Goal: Task Accomplishment & Management: Manage account settings

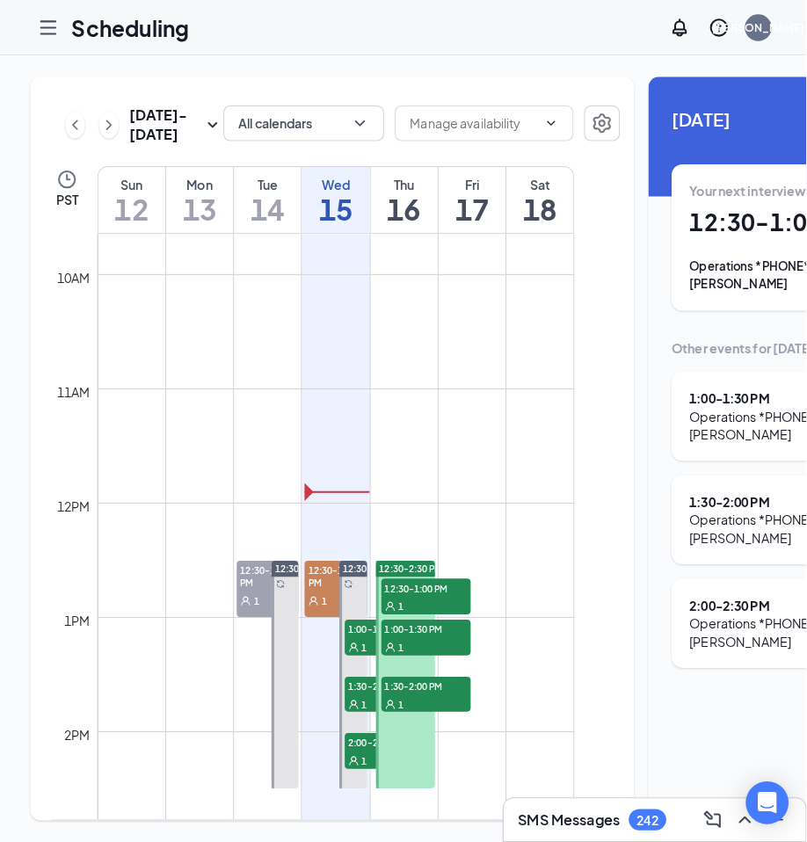
scroll to position [1128, 0]
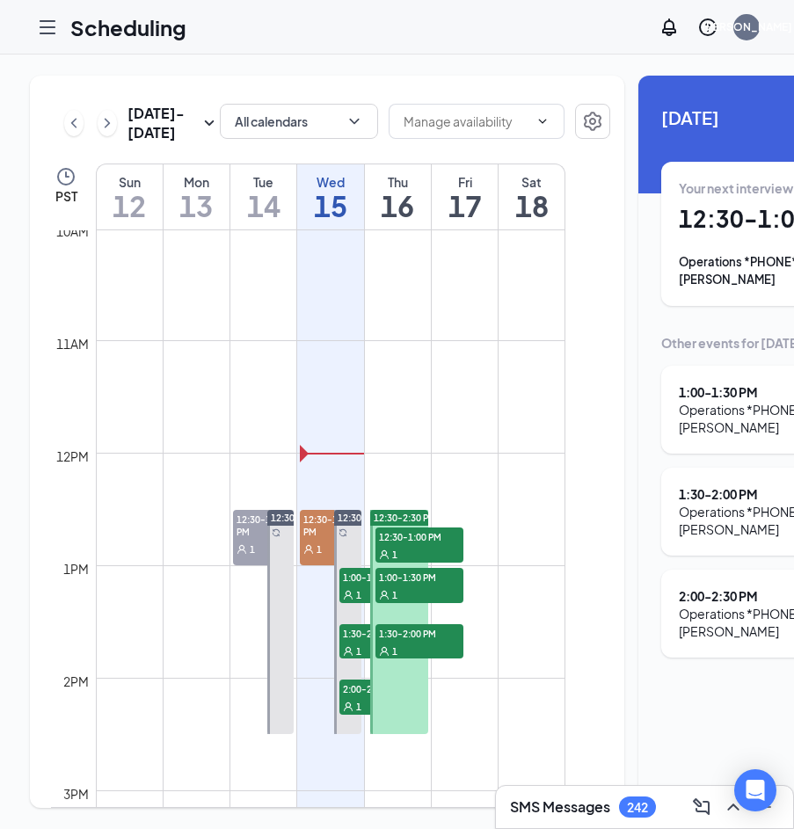
click at [316, 556] on span "1" at bounding box center [318, 549] width 5 height 12
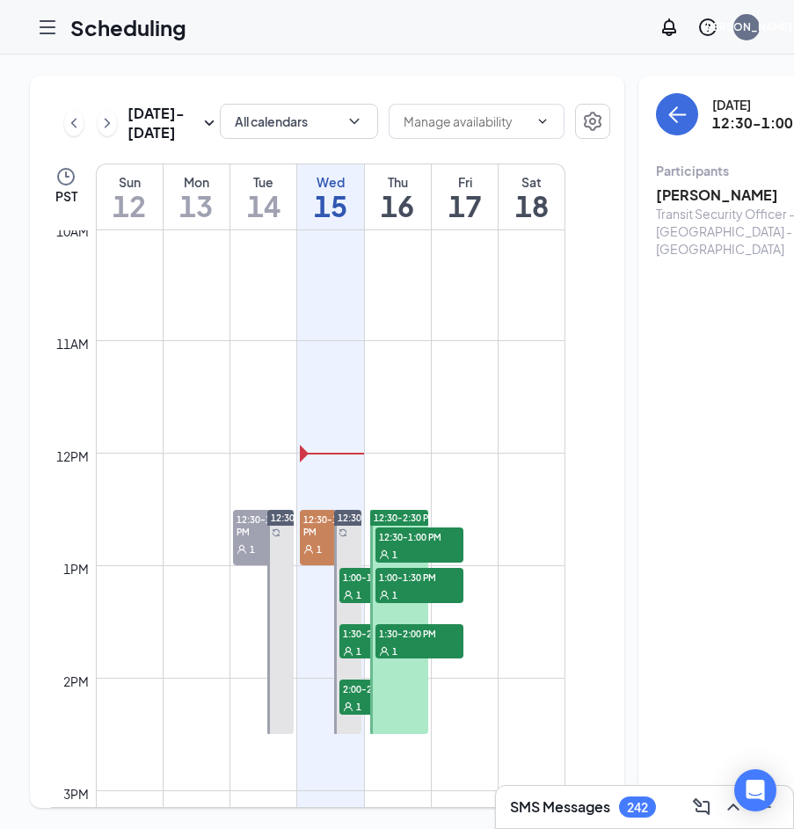
click at [659, 193] on h3 "[PERSON_NAME]" at bounding box center [748, 195] width 185 height 19
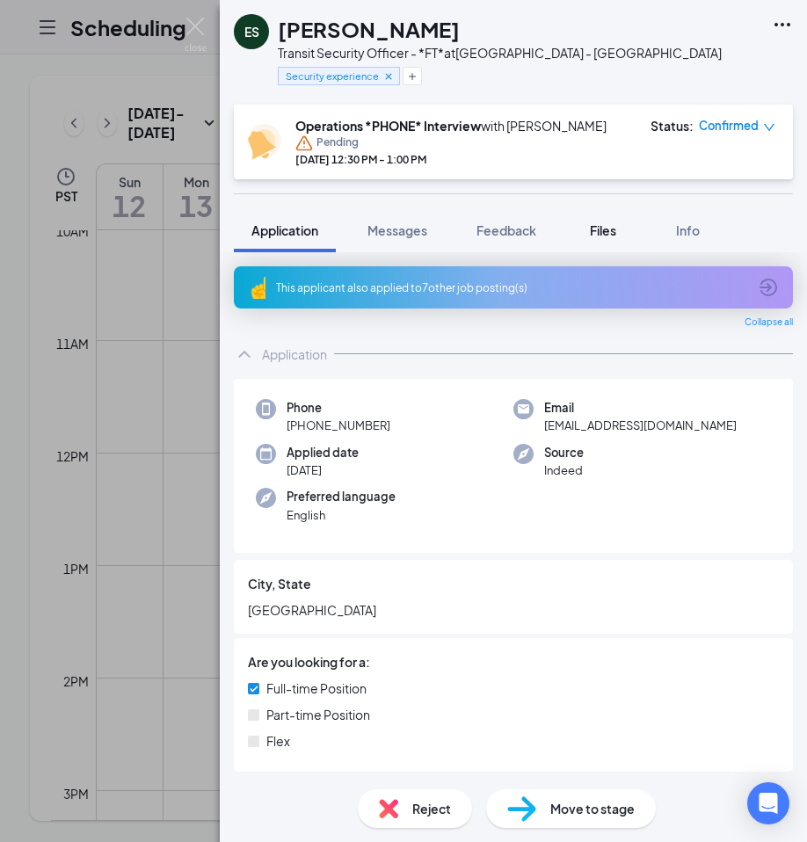
click at [614, 231] on span "Files" at bounding box center [603, 230] width 26 height 16
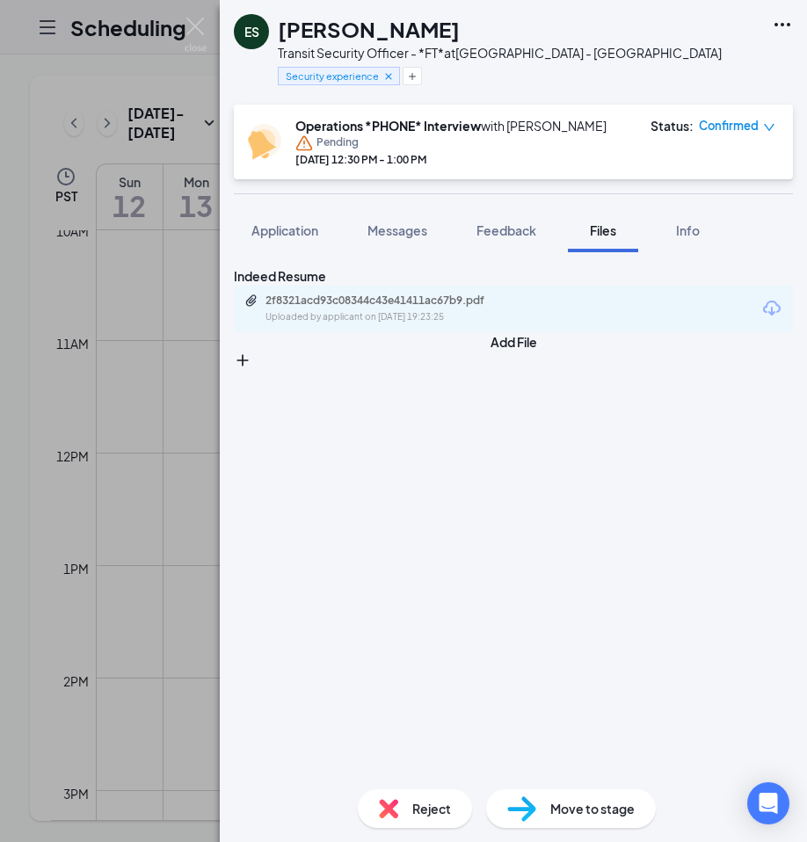
click at [441, 324] on div "2f8321acd93c08344c43e41411ac67b9.pdf Uploaded by applicant on [DATE] 19:23:25" at bounding box center [386, 309] width 285 height 31
click at [182, 30] on div "[PERSON_NAME] Transit Security Officer - *FT* at [GEOGRAPHIC_DATA] - Seattle Se…" at bounding box center [403, 421] width 807 height 842
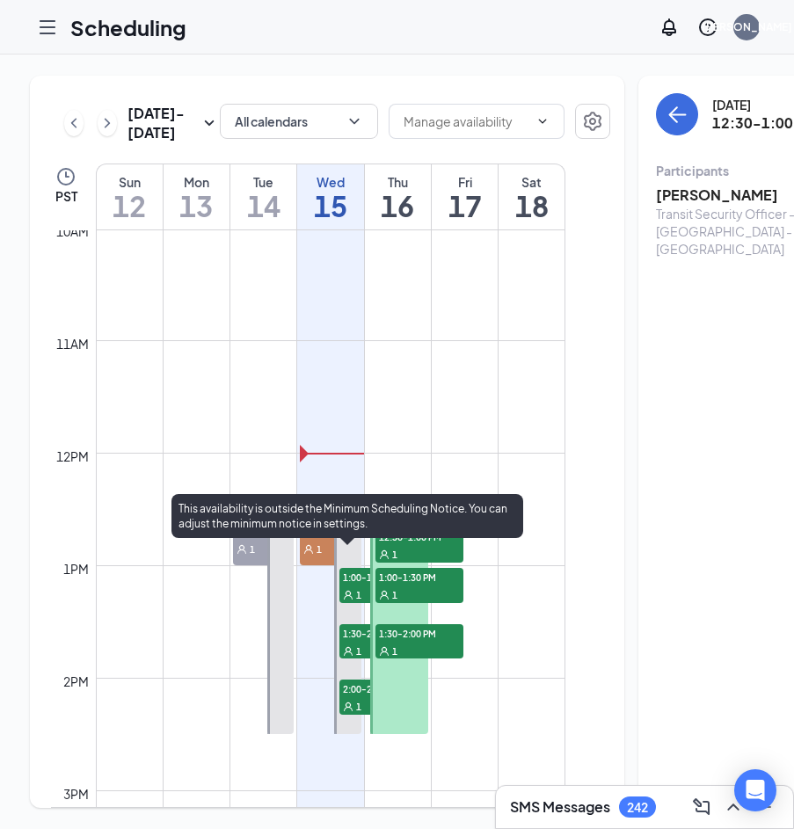
click at [356, 586] on span "1:00-1:30 PM" at bounding box center [383, 577] width 88 height 18
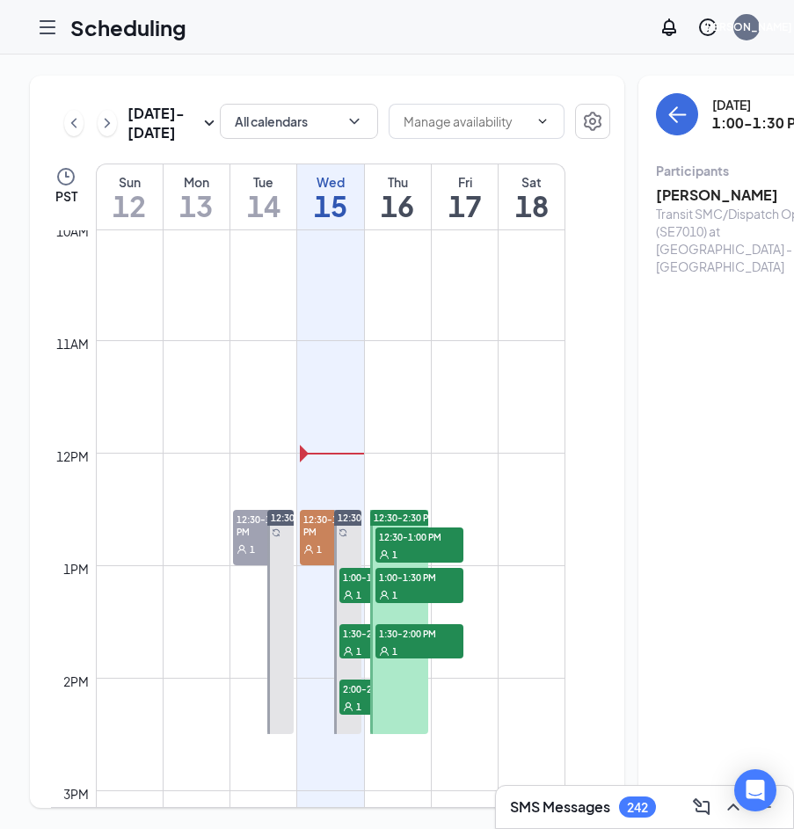
click at [668, 189] on h3 "[PERSON_NAME]" at bounding box center [748, 195] width 185 height 19
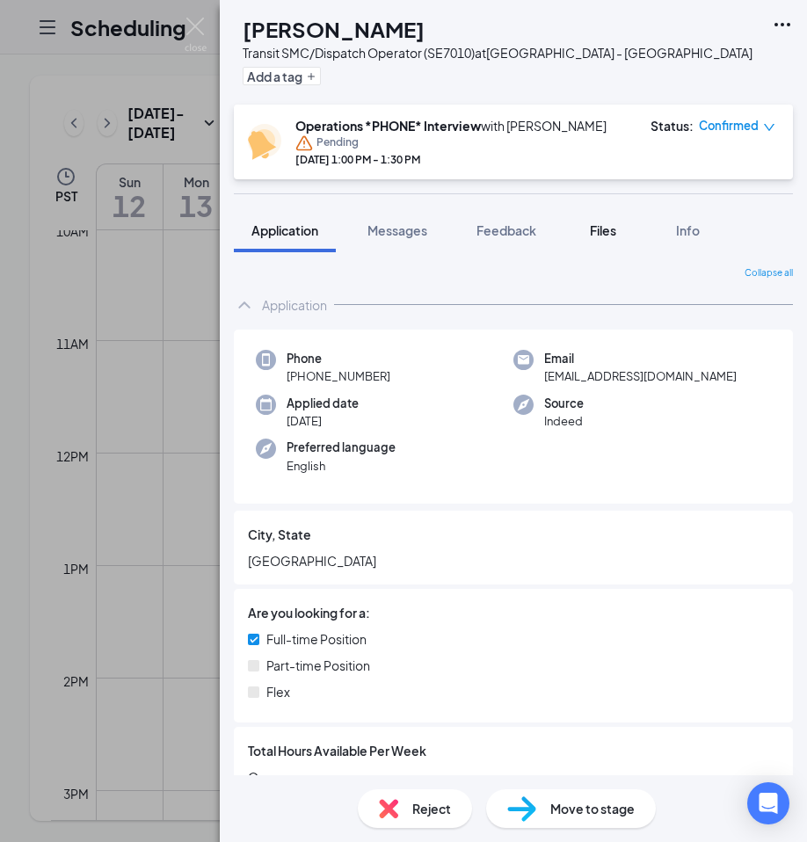
click at [603, 233] on span "Files" at bounding box center [603, 230] width 26 height 16
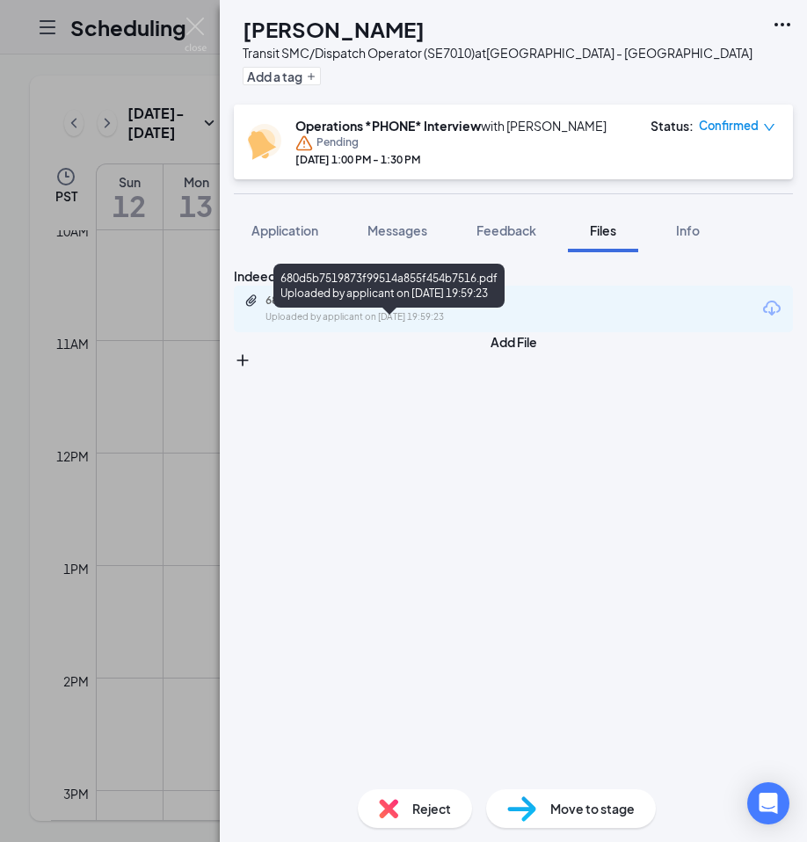
click at [507, 308] on div "680d5b7519873f99514a855f454b7516.pdf" at bounding box center [389, 301] width 246 height 14
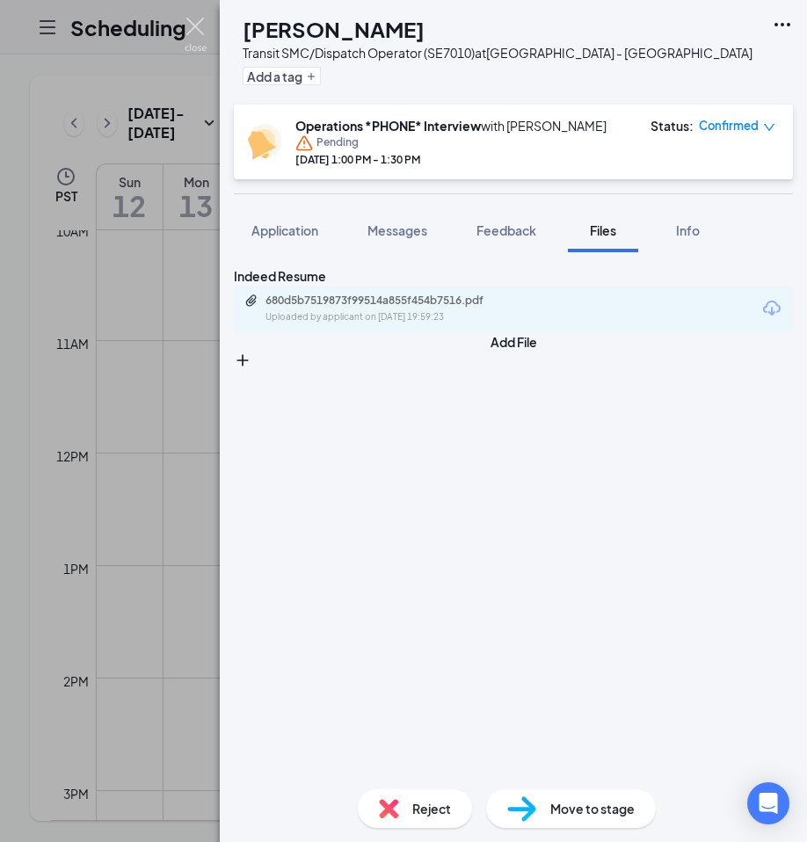
click at [192, 30] on img at bounding box center [196, 35] width 22 height 34
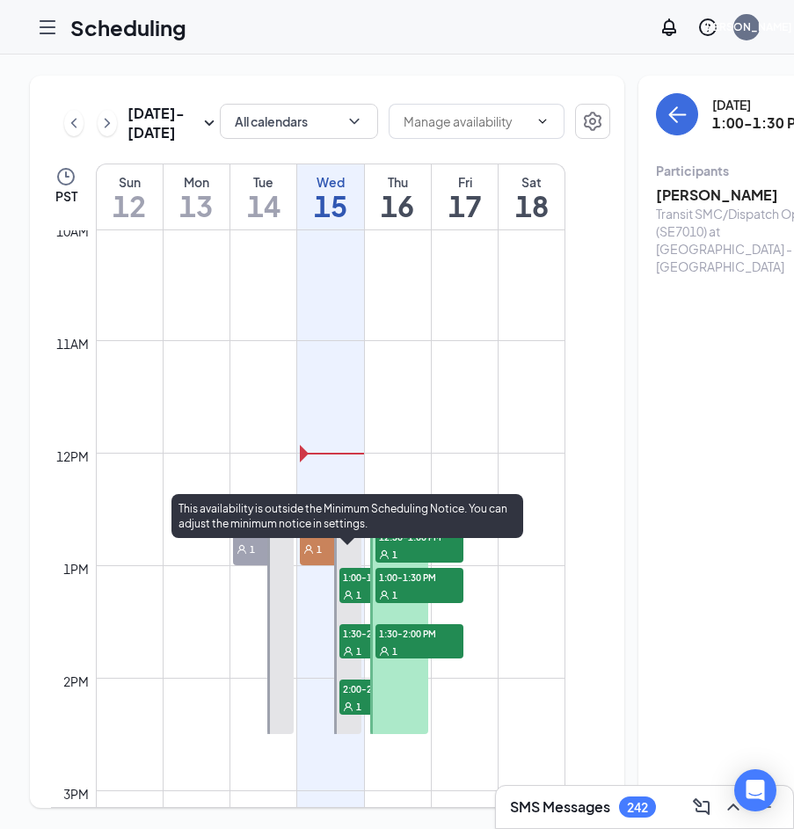
click at [355, 659] on div "1" at bounding box center [383, 651] width 88 height 18
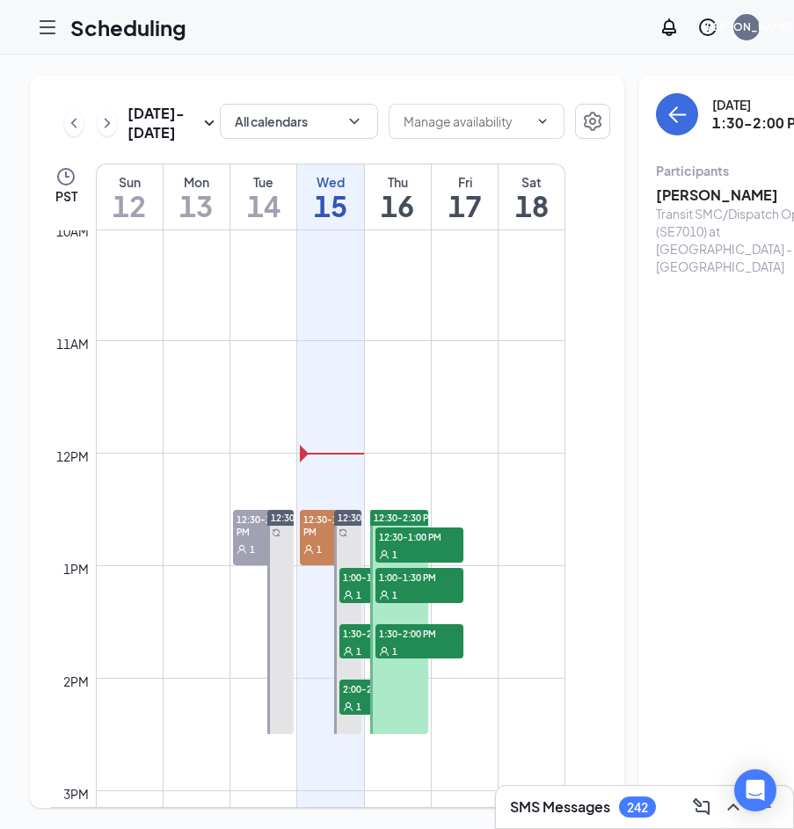
click at [656, 193] on h3 "[PERSON_NAME]" at bounding box center [748, 195] width 185 height 19
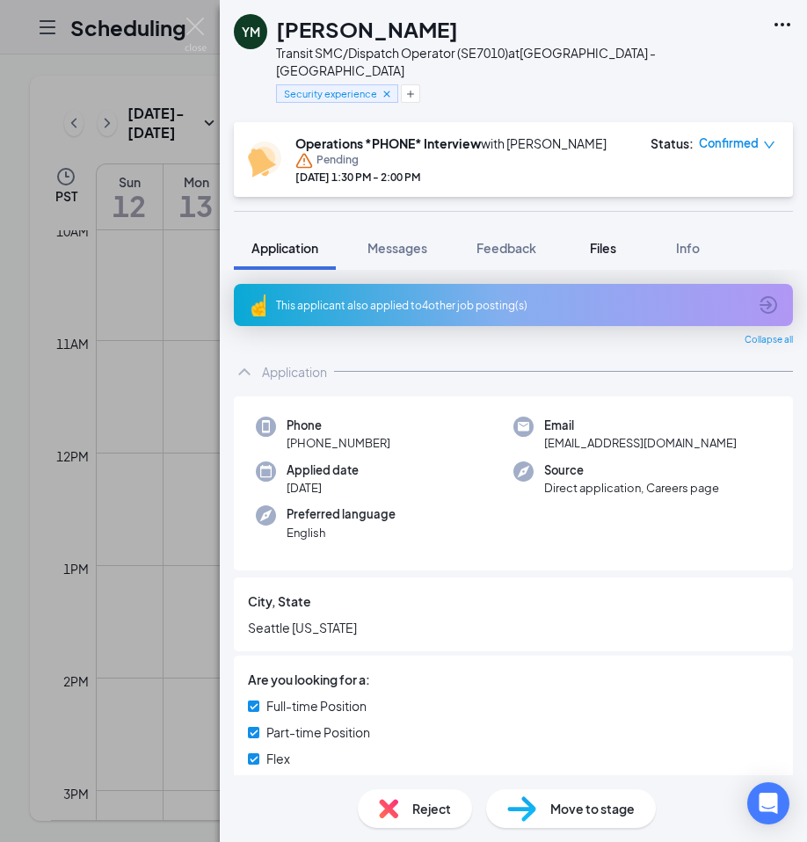
click at [610, 240] on span "Files" at bounding box center [603, 248] width 26 height 16
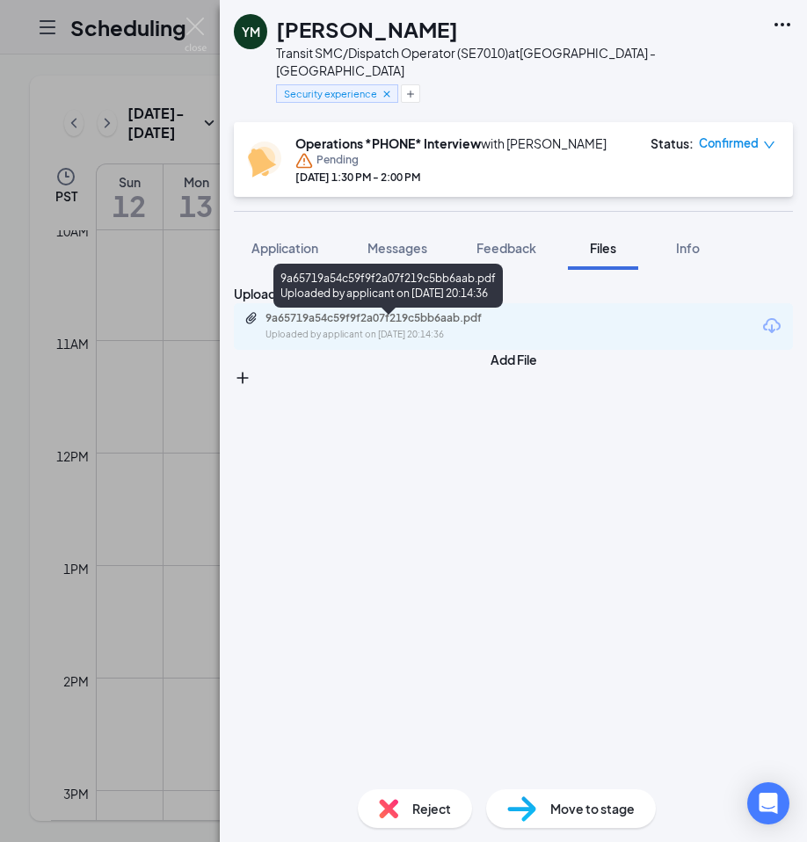
click at [469, 324] on div "9a65719a54c59f9f2a07f219c5bb6aab.pdf" at bounding box center [389, 318] width 246 height 14
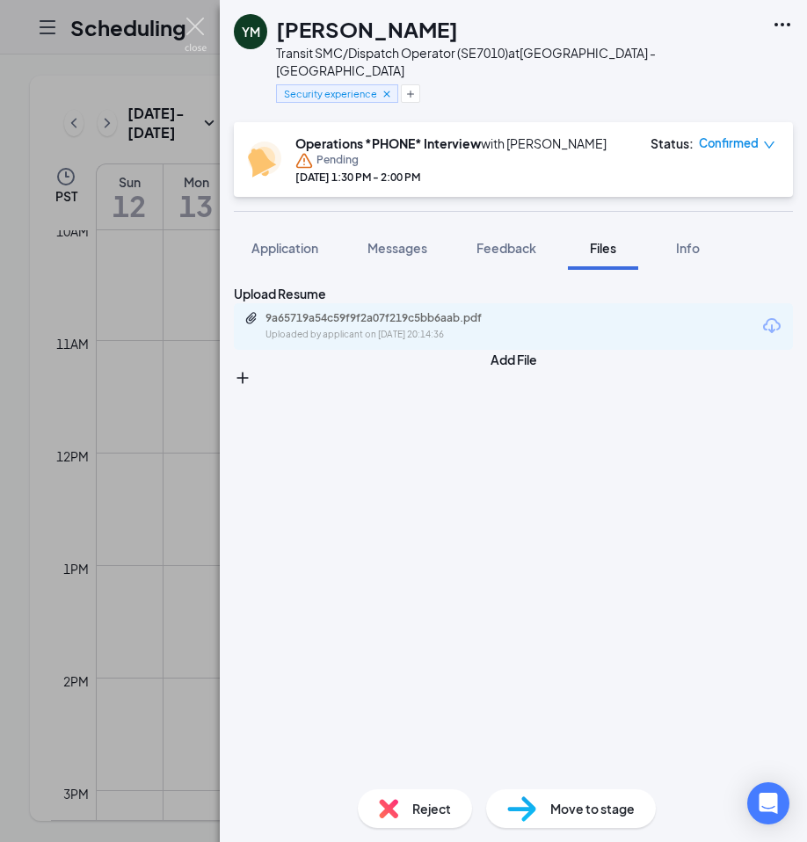
click at [196, 19] on img at bounding box center [196, 35] width 22 height 34
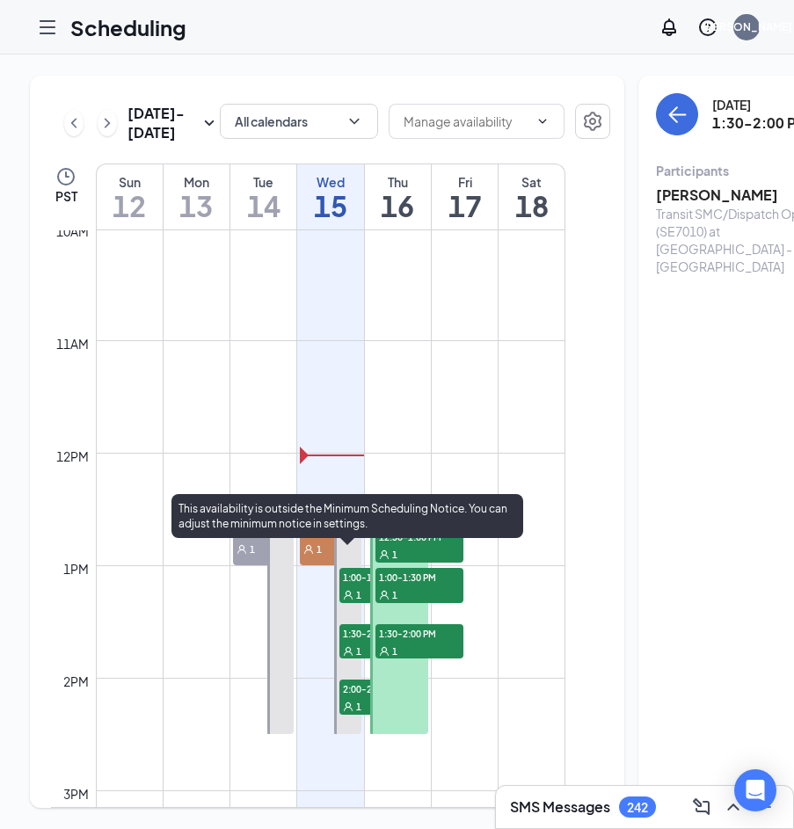
click at [345, 697] on span "2:00-2:30 PM" at bounding box center [383, 689] width 88 height 18
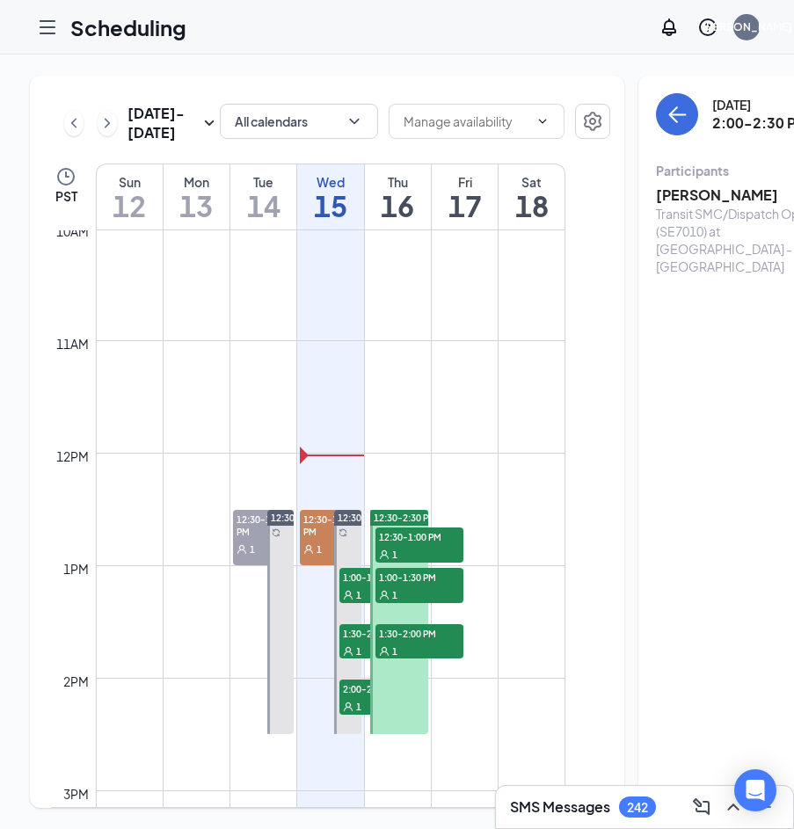
click at [686, 186] on h3 "[PERSON_NAME]" at bounding box center [748, 195] width 185 height 19
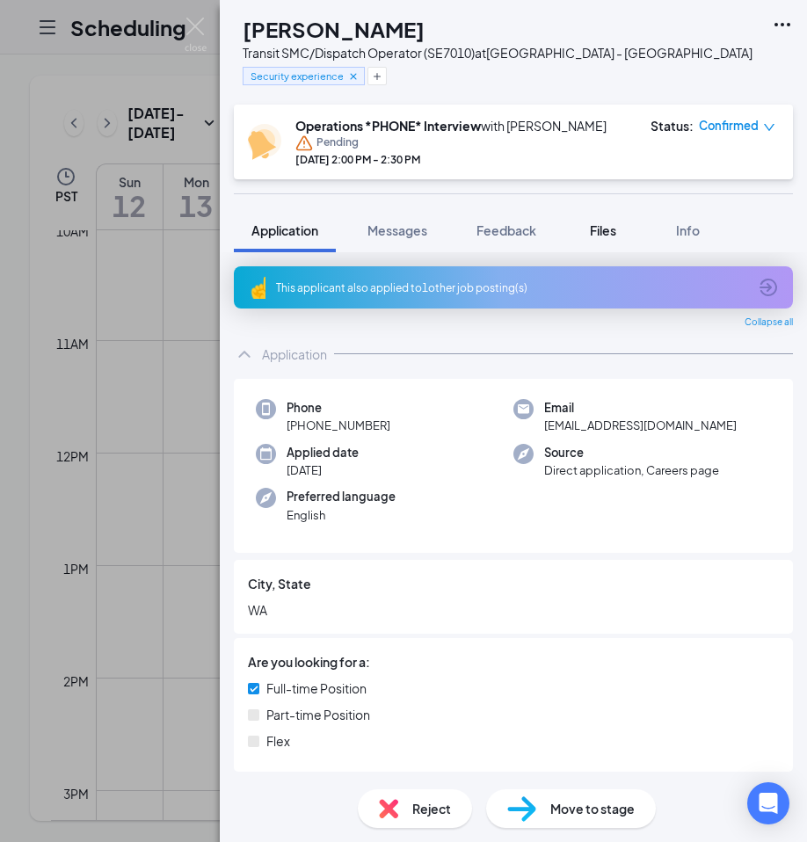
click at [599, 231] on span "Files" at bounding box center [603, 230] width 26 height 16
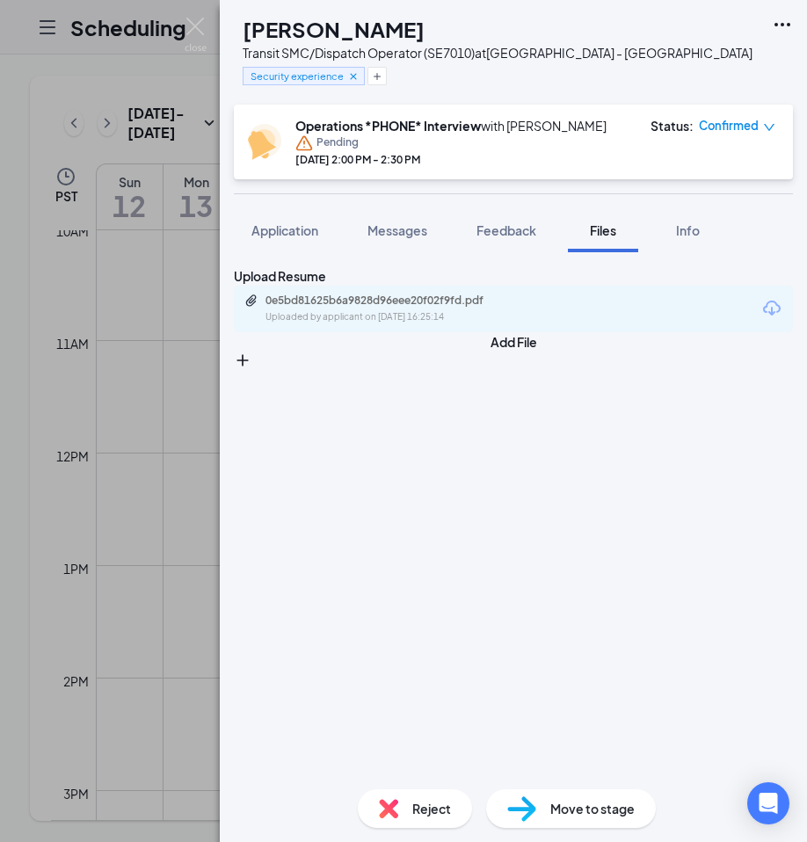
click at [478, 314] on div "0e5bd81625b6a9828d96eee20f02f9fd.pdf Uploaded by applicant on [DATE] 16:25:14" at bounding box center [388, 289] width 231 height 51
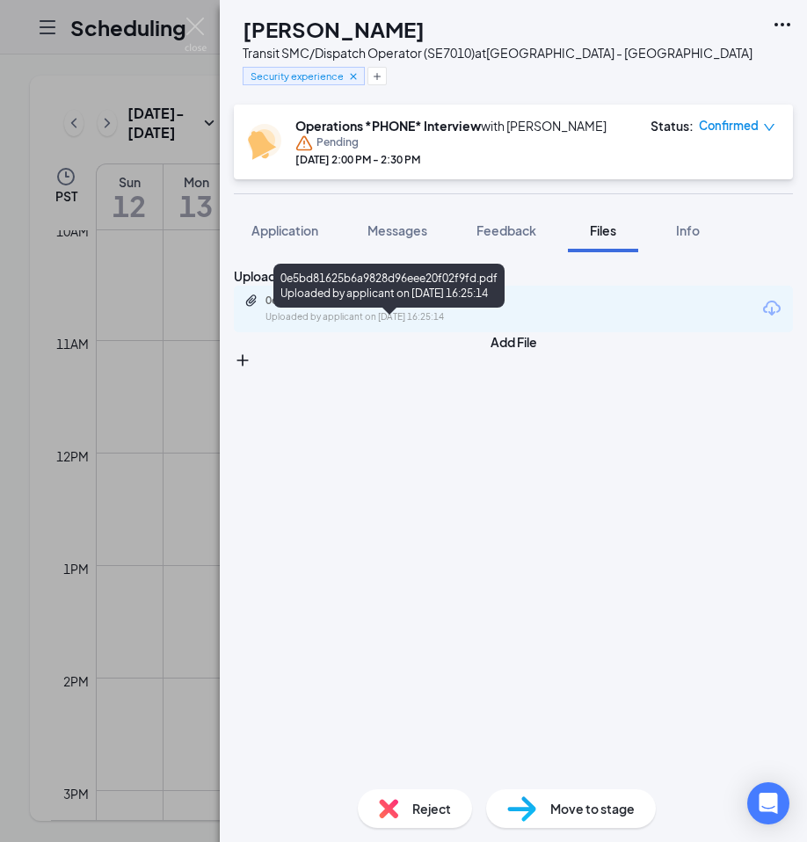
click at [477, 308] on div "0e5bd81625b6a9828d96eee20f02f9fd.pdf" at bounding box center [389, 301] width 246 height 14
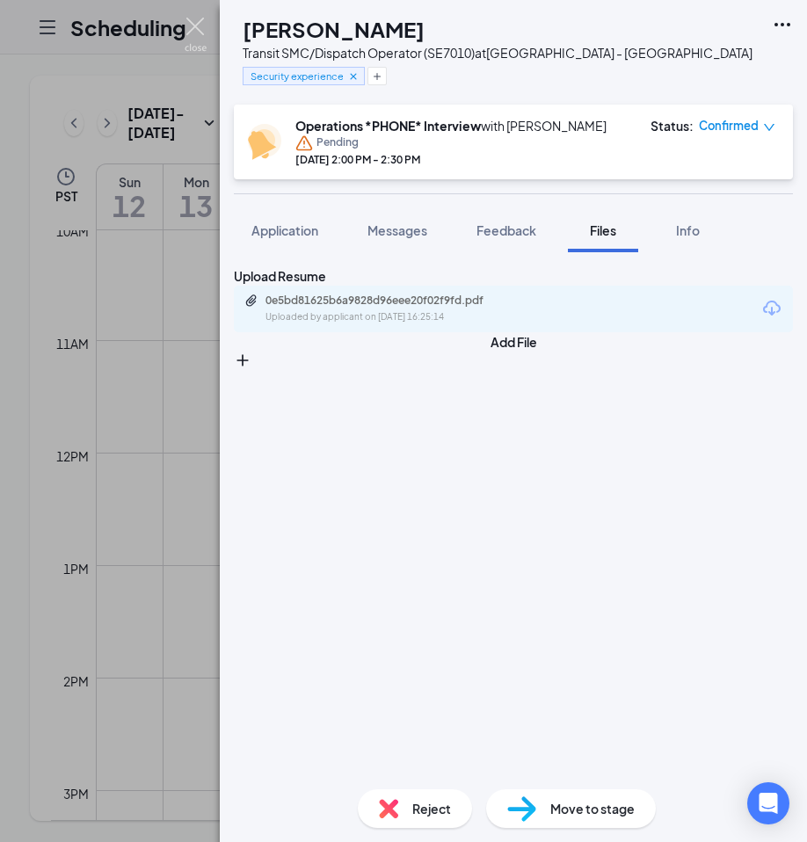
click at [199, 25] on img at bounding box center [196, 35] width 22 height 34
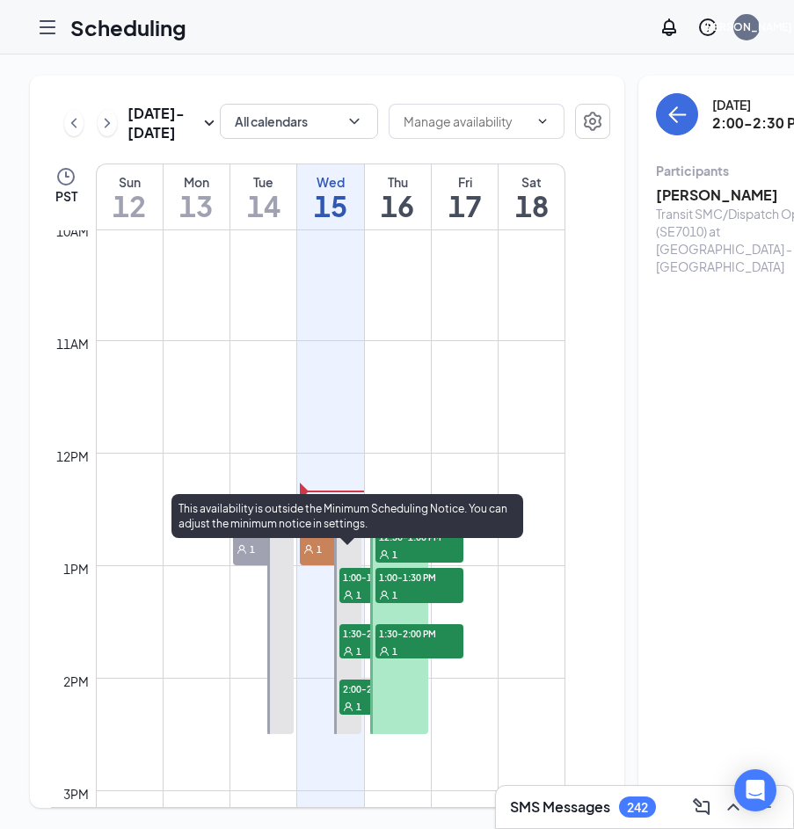
click at [318, 540] on span "12:30-1:00 PM" at bounding box center [330, 525] width 61 height 30
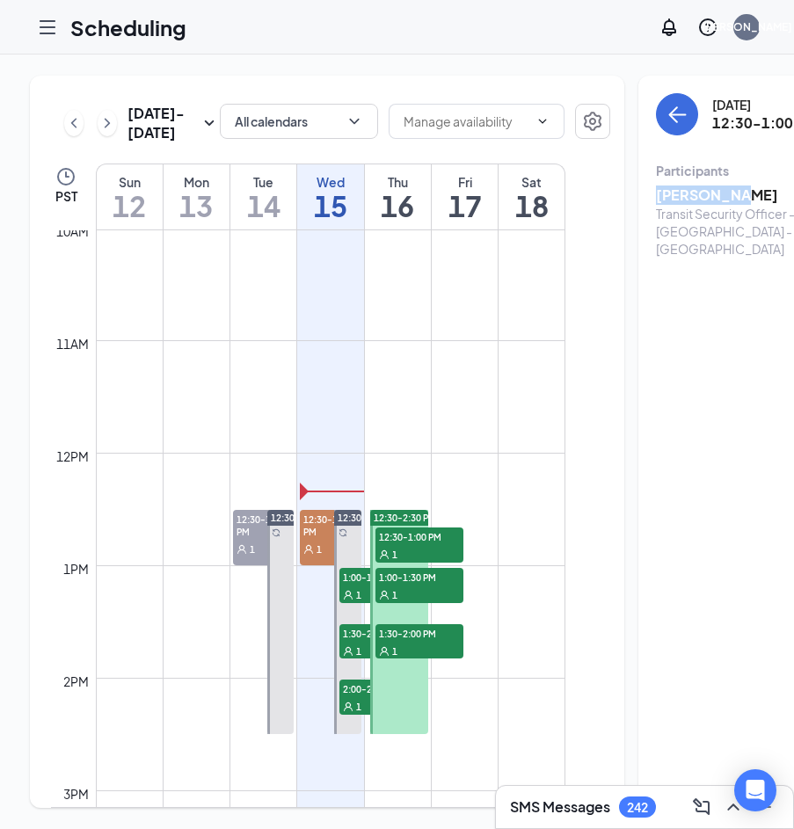
drag, startPoint x: 707, startPoint y: 191, endPoint x: 629, endPoint y: 195, distance: 77.5
click at [656, 195] on h3 "[PERSON_NAME]" at bounding box center [748, 195] width 185 height 19
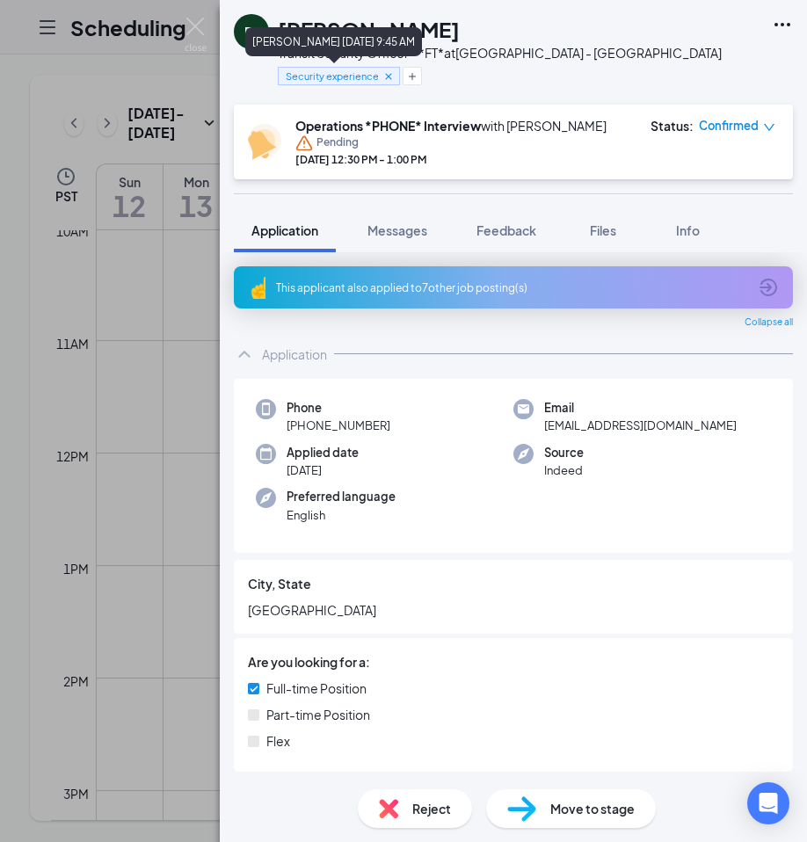
drag, startPoint x: 401, startPoint y: 31, endPoint x: 402, endPoint y: 21, distance: 9.7
click at [402, 28] on div "[PERSON_NAME] [DATE] 9:45 AM" at bounding box center [333, 41] width 177 height 29
drag, startPoint x: 379, startPoint y: 28, endPoint x: 284, endPoint y: 32, distance: 95.0
click at [284, 32] on div "[PERSON_NAME]" at bounding box center [500, 29] width 444 height 30
copy h1 "[PERSON_NAME]"
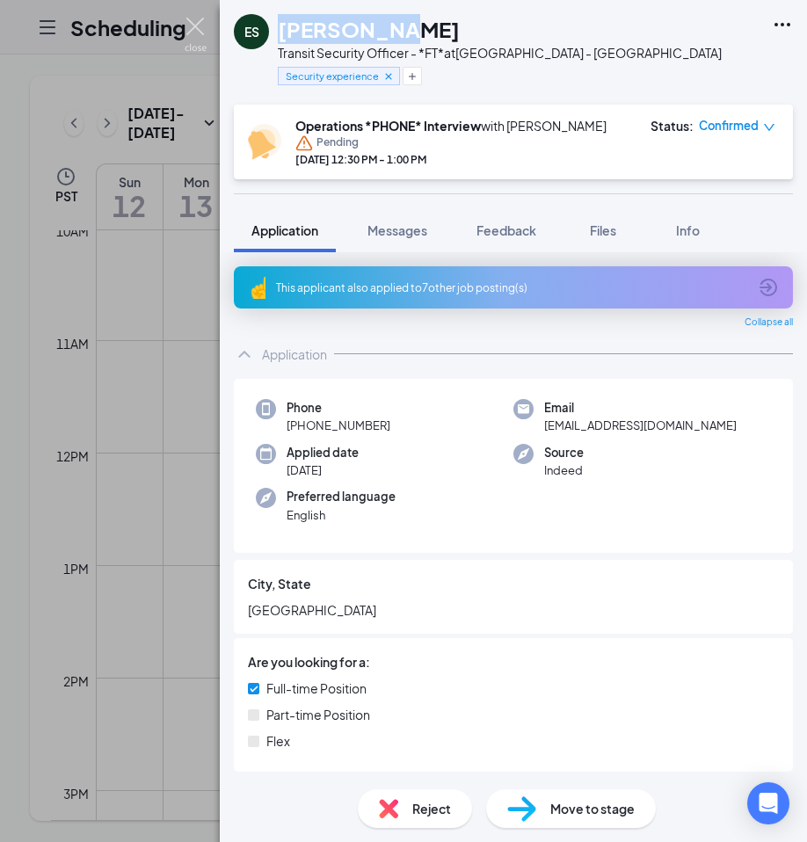
click at [188, 21] on img at bounding box center [196, 35] width 22 height 34
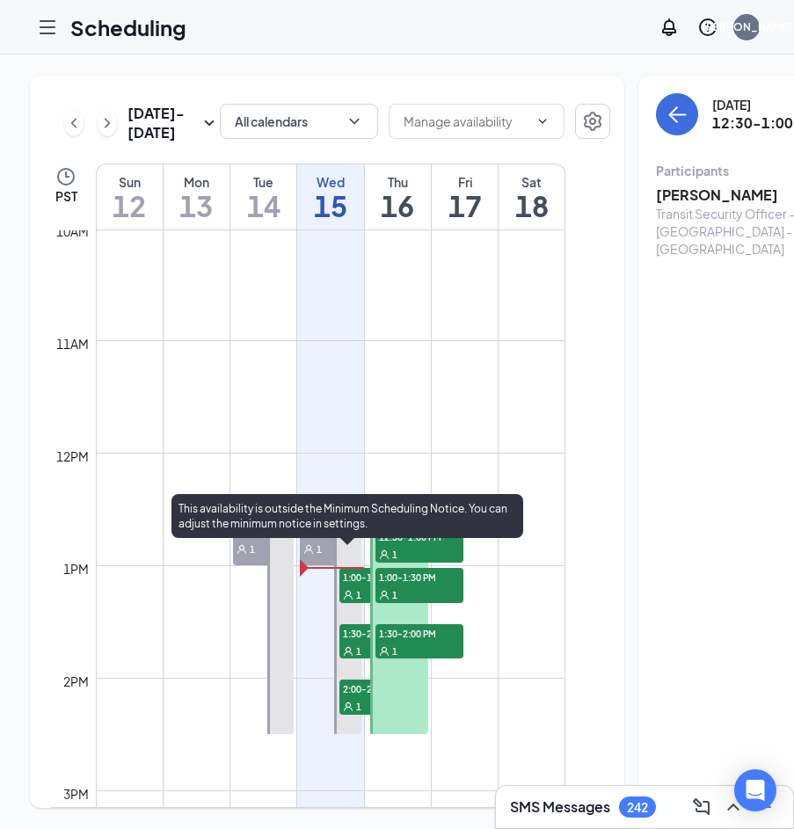
click at [352, 586] on span "1:00-1:30 PM" at bounding box center [383, 577] width 88 height 18
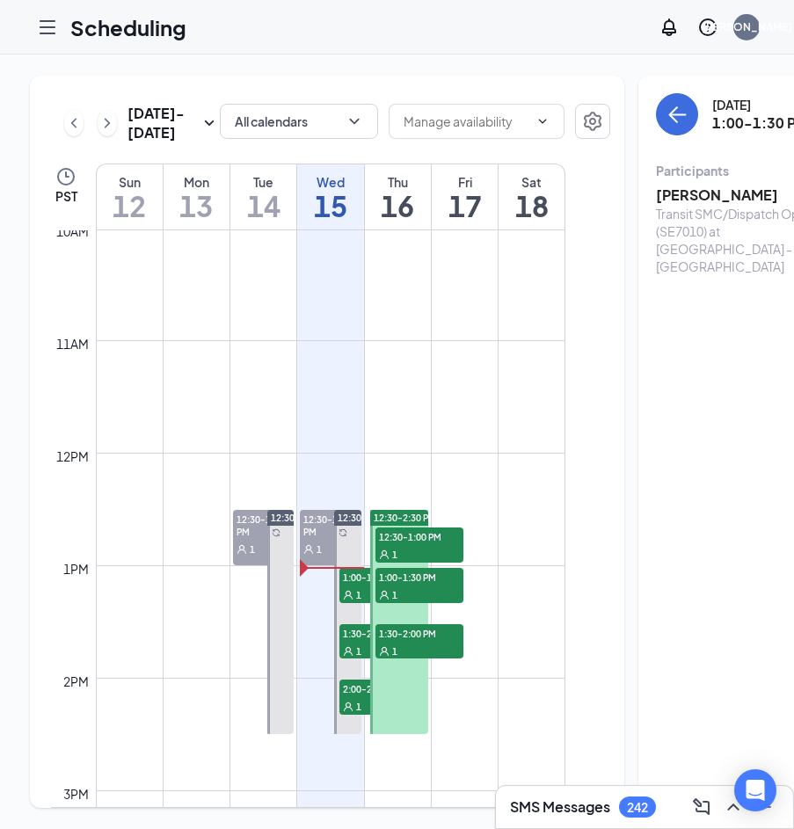
click at [673, 198] on h3 "[PERSON_NAME]" at bounding box center [748, 195] width 185 height 19
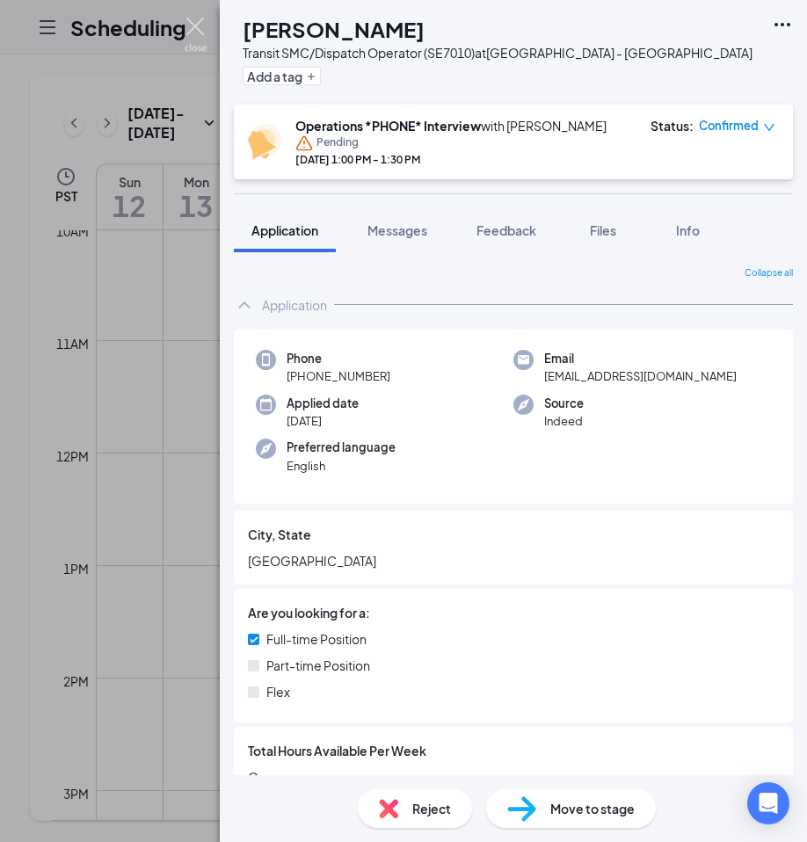
click at [195, 27] on img at bounding box center [196, 35] width 22 height 34
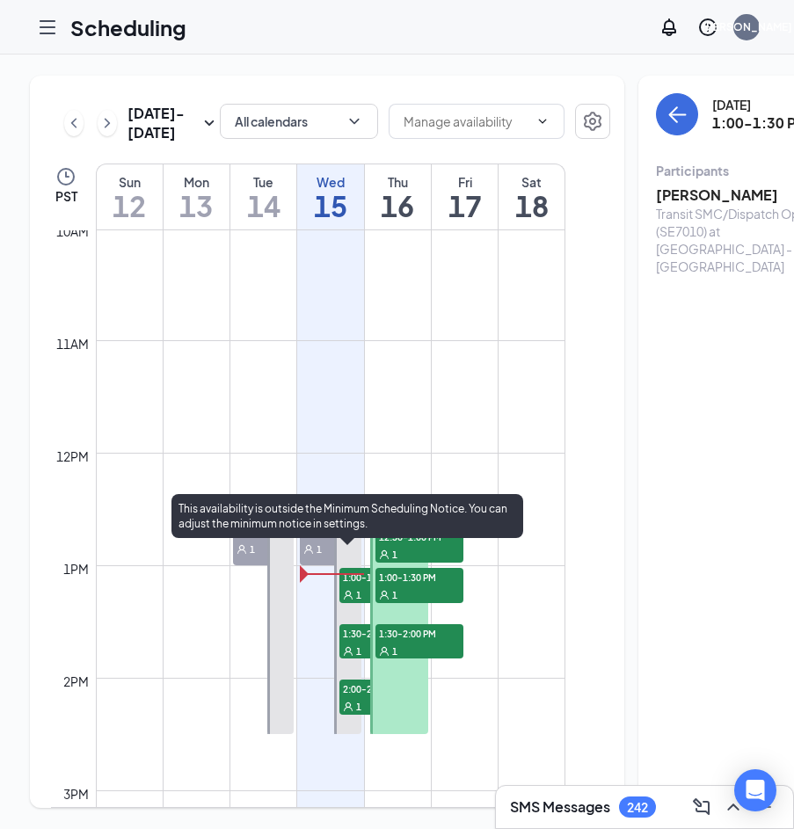
click at [352, 600] on icon "User" at bounding box center [348, 595] width 11 height 11
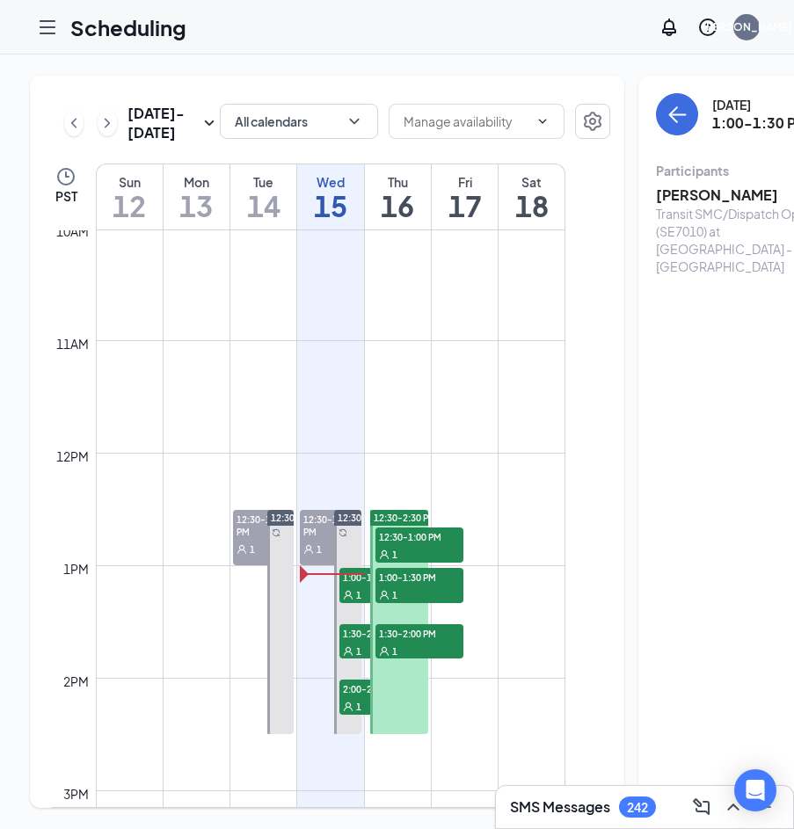
click at [667, 199] on h3 "[PERSON_NAME]" at bounding box center [748, 195] width 185 height 19
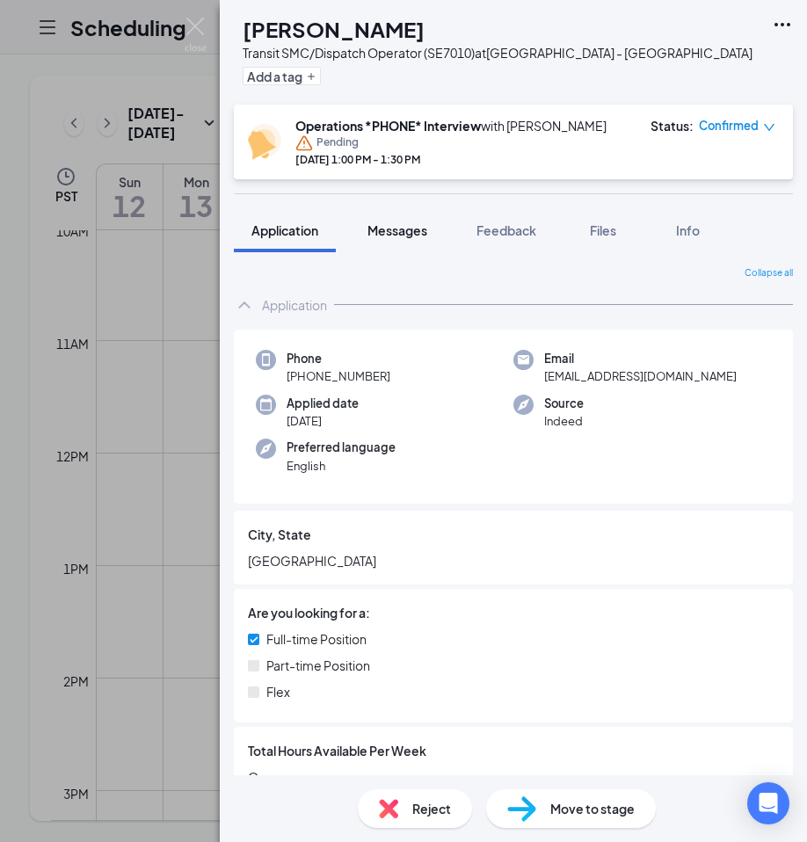
click at [405, 229] on span "Messages" at bounding box center [397, 230] width 60 height 16
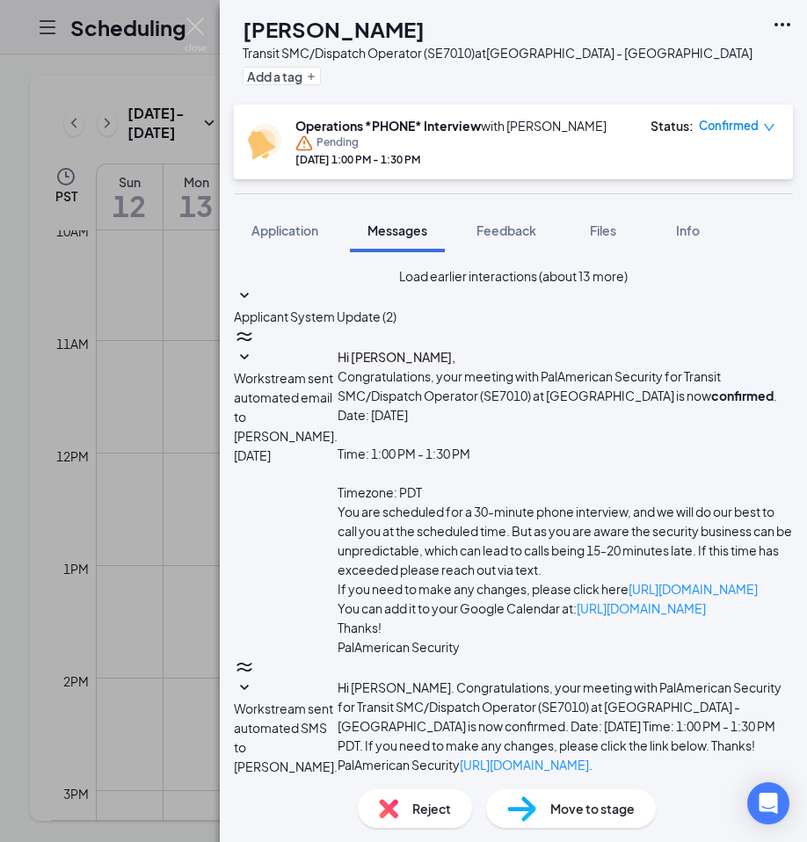
scroll to position [440, 0]
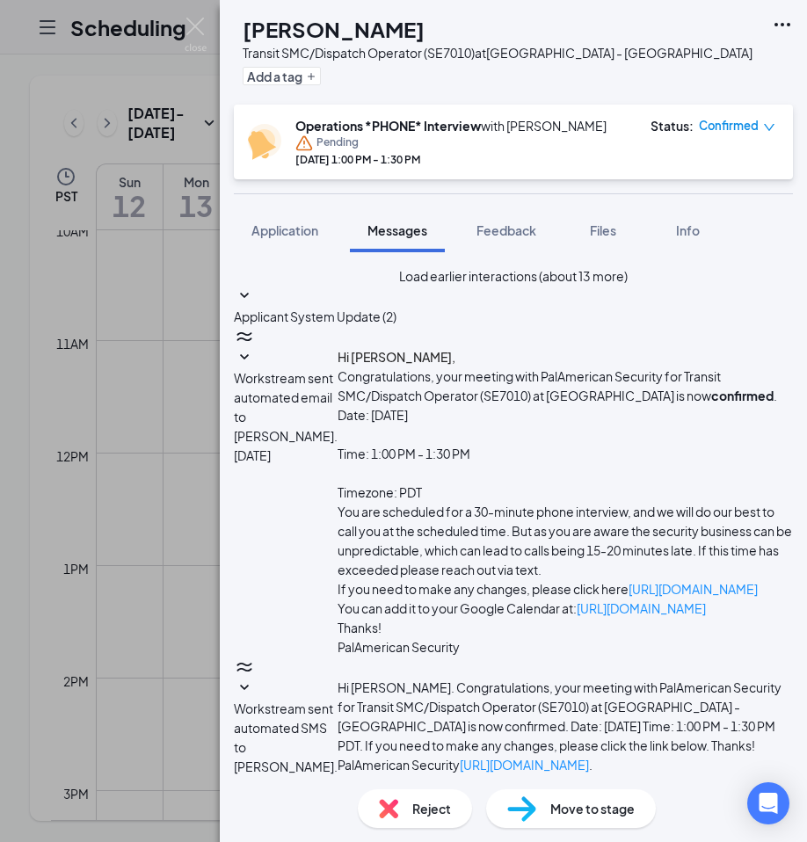
click at [255, 817] on icon "SmallChevronDown" at bounding box center [244, 827] width 21 height 21
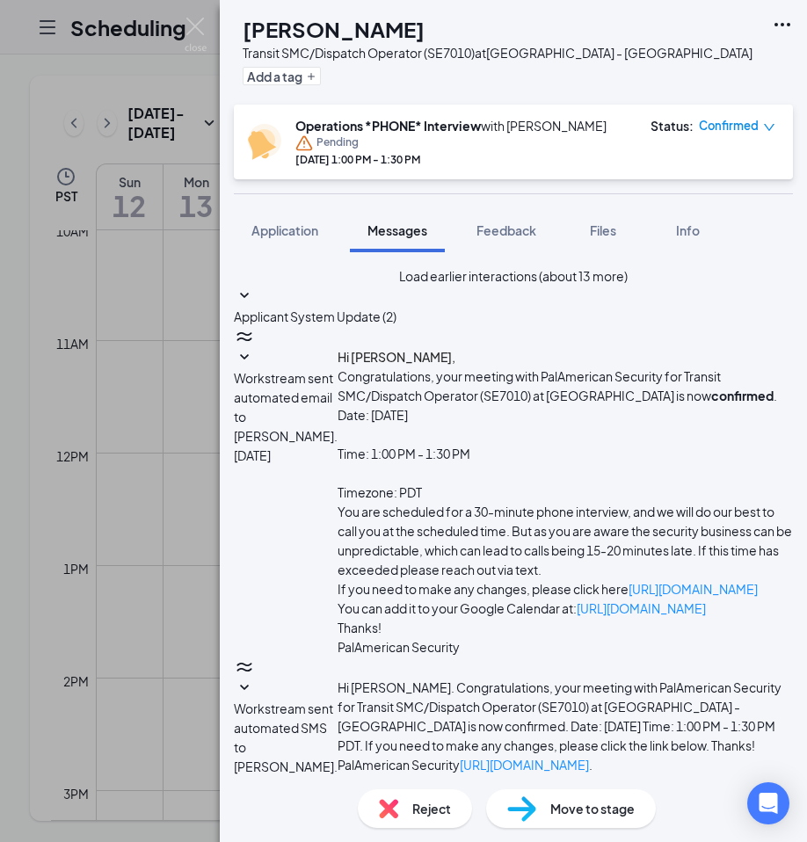
scroll to position [176, 0]
click at [255, 678] on icon "SmallChevronDown" at bounding box center [244, 688] width 21 height 21
click at [255, 368] on icon "SmallChevronDown" at bounding box center [244, 357] width 21 height 21
click at [255, 307] on icon "SmallChevronDown" at bounding box center [244, 296] width 21 height 21
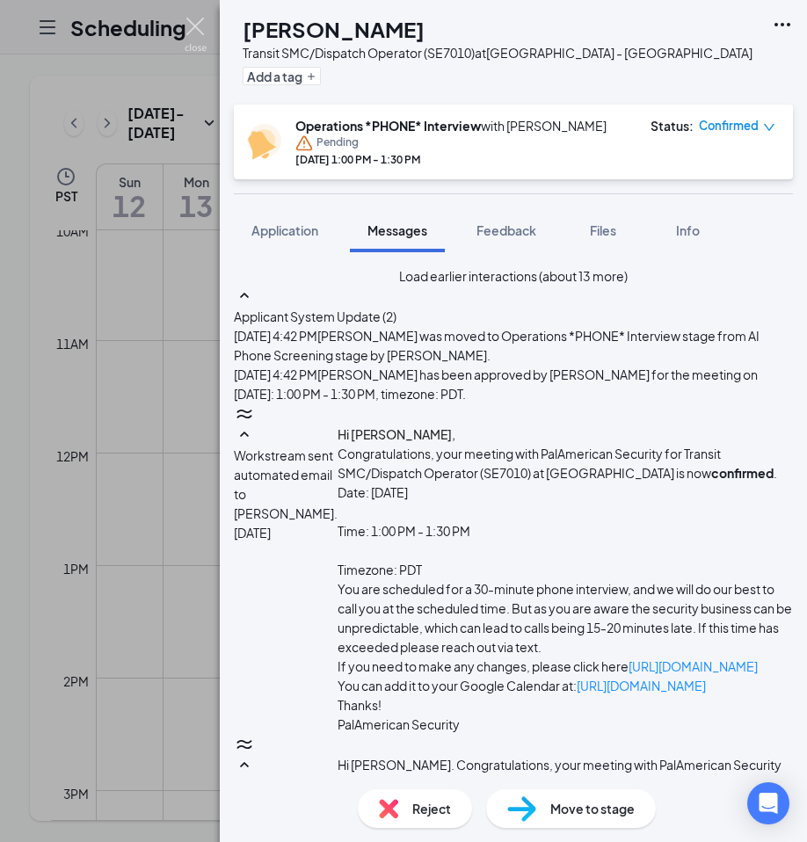
click at [196, 25] on img at bounding box center [196, 35] width 22 height 34
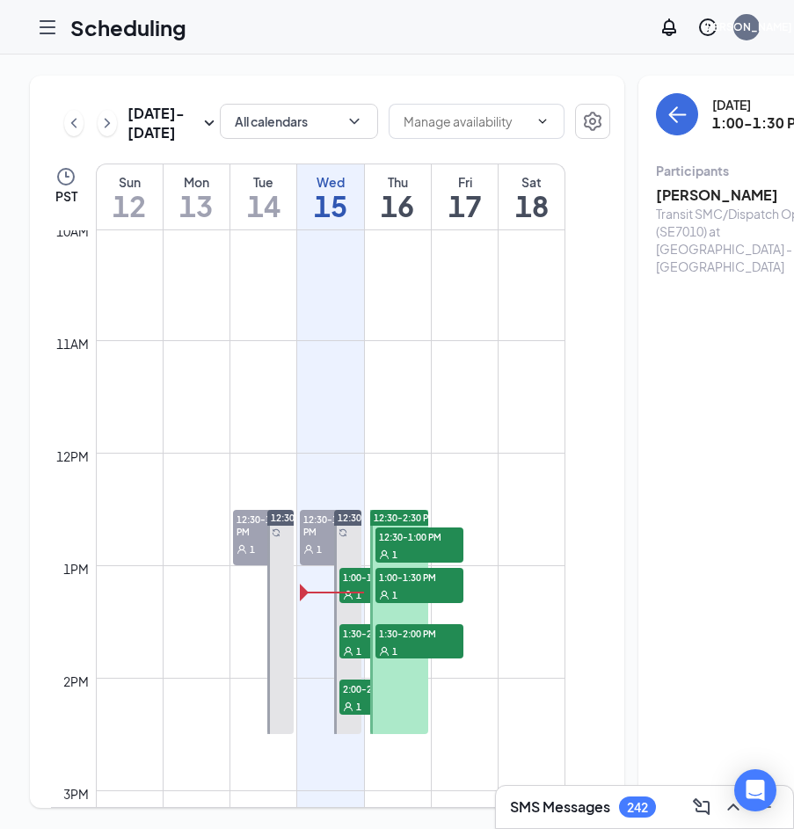
click at [324, 540] on span "12:30-1:00 PM" at bounding box center [330, 525] width 61 height 30
click at [659, 196] on h3 "[PERSON_NAME]" at bounding box center [748, 195] width 185 height 19
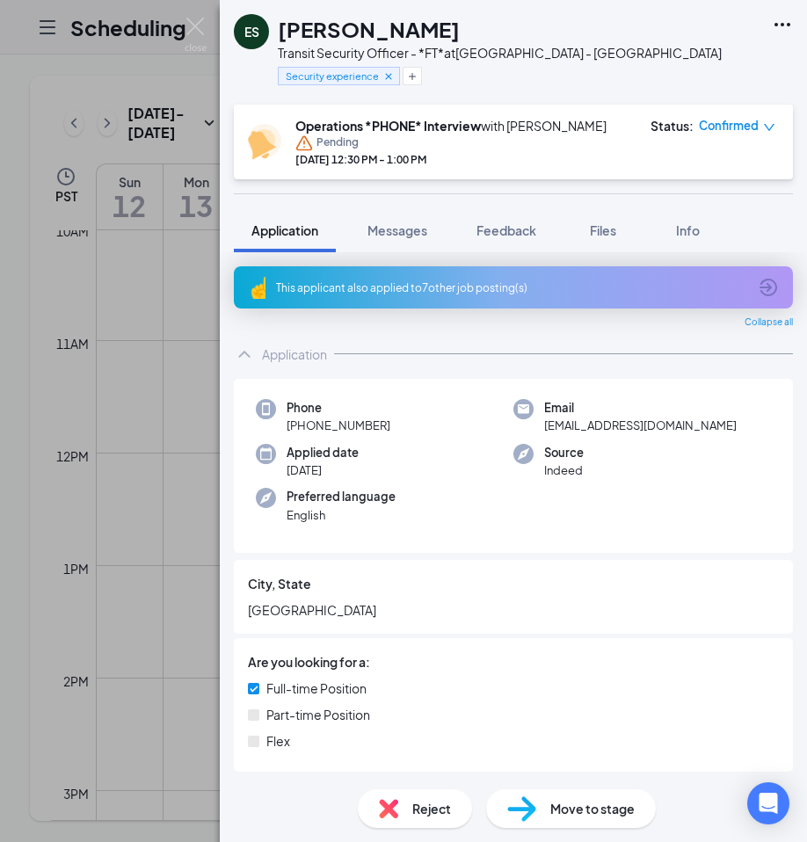
click at [404, 800] on div "Reject" at bounding box center [415, 808] width 114 height 39
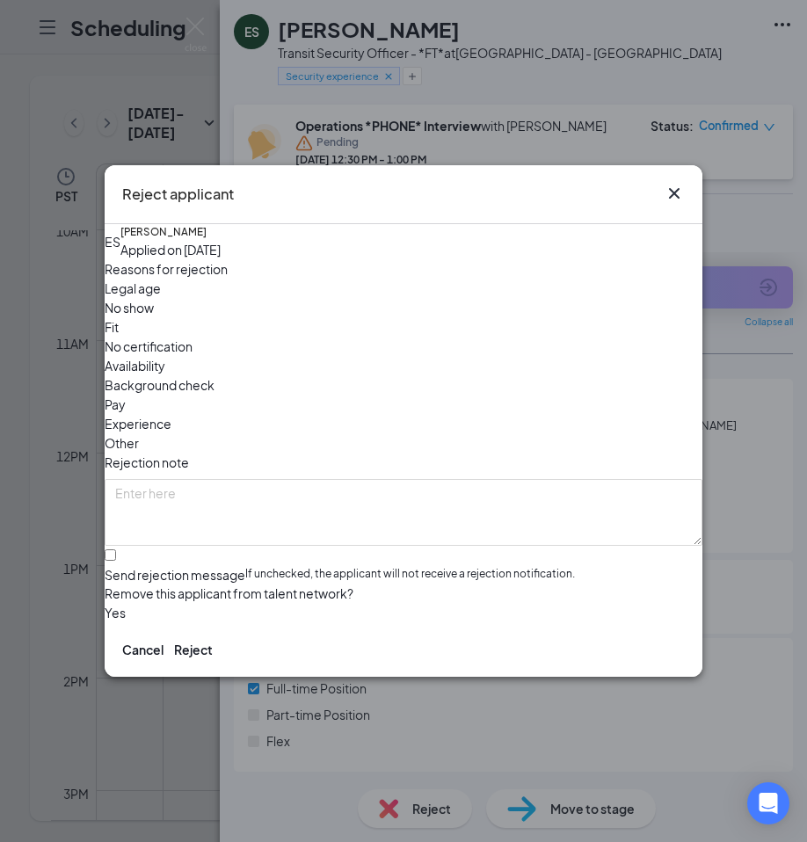
click at [154, 311] on span "No show" at bounding box center [129, 307] width 49 height 19
click at [116, 549] on input "Send rejection message If unchecked, the applicant will not receive a rejection…" at bounding box center [110, 554] width 11 height 11
checkbox input "true"
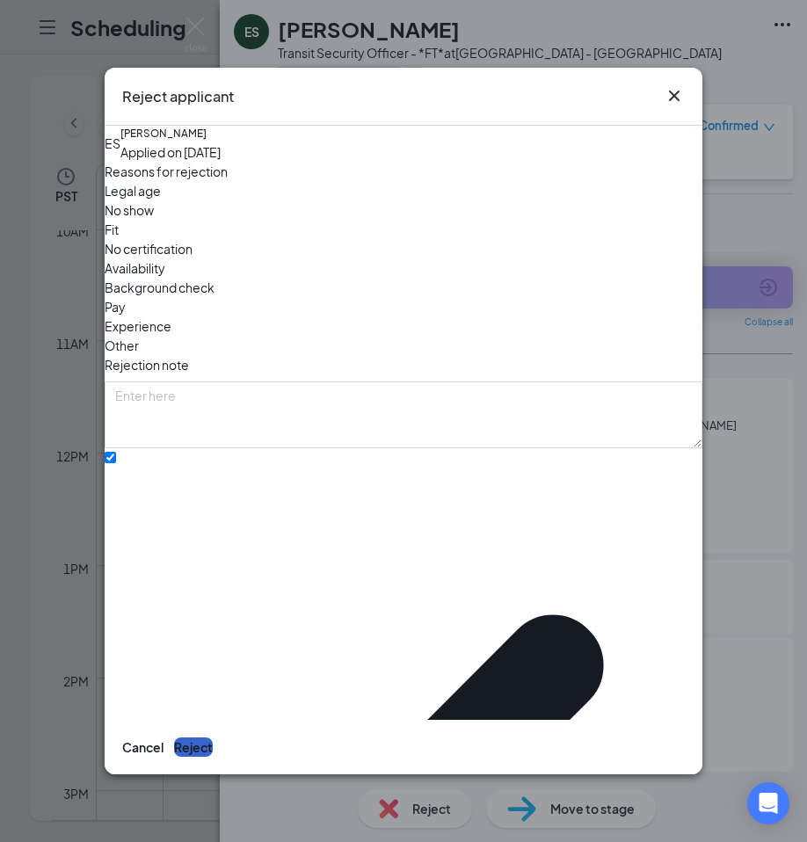
click at [213, 738] on button "Reject" at bounding box center [193, 747] width 39 height 19
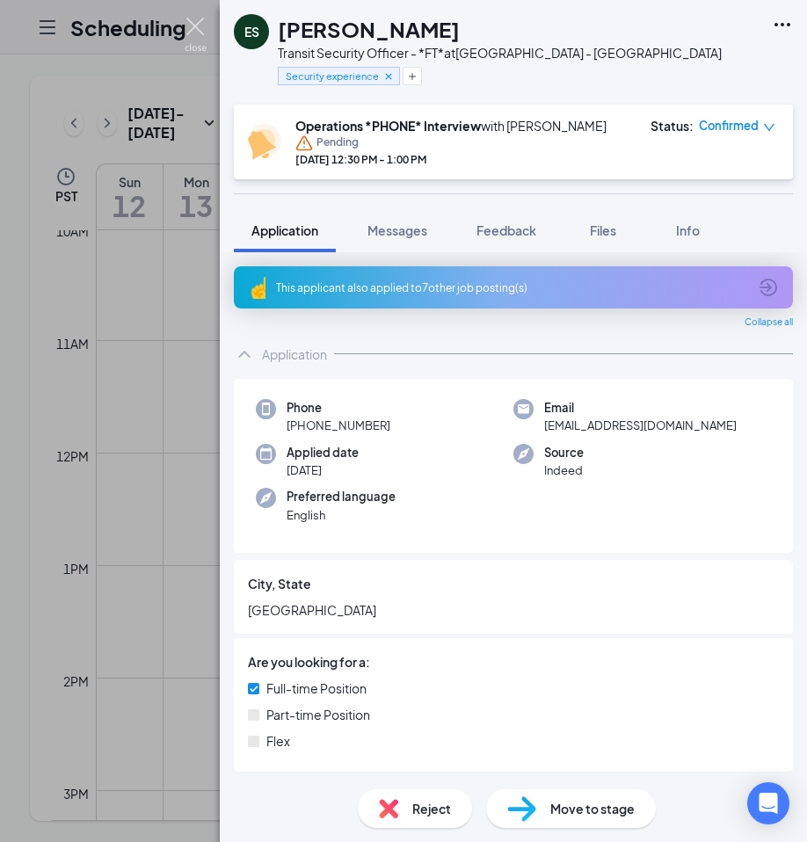
click at [194, 21] on img at bounding box center [196, 35] width 22 height 34
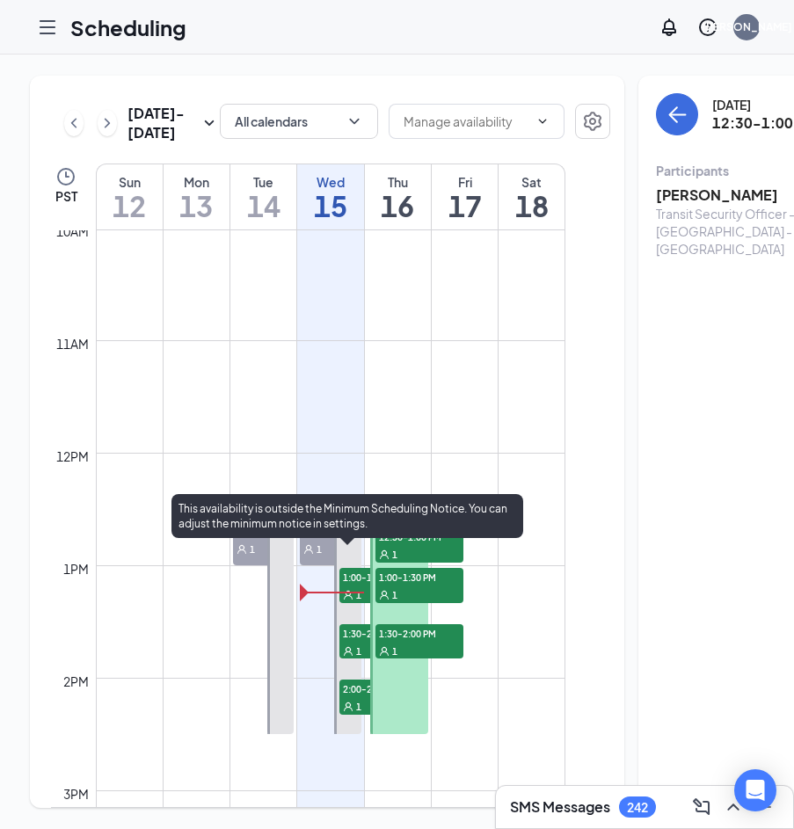
click at [352, 586] on span "1:00-1:30 PM" at bounding box center [383, 577] width 88 height 18
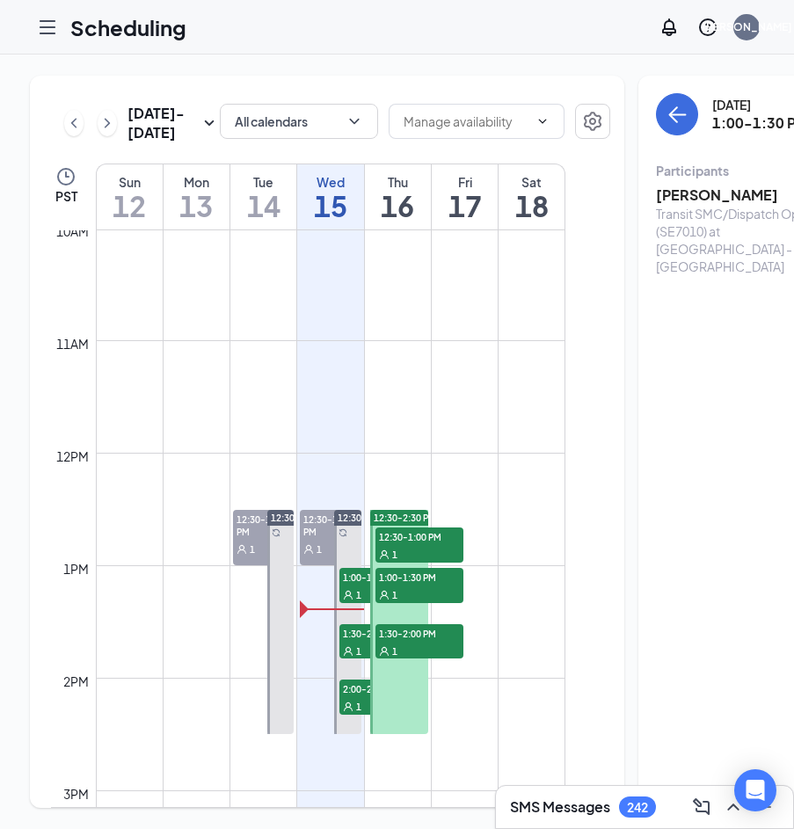
click at [312, 540] on span "12:30-1:00 PM" at bounding box center [330, 525] width 61 height 30
click at [657, 196] on h3 "[PERSON_NAME]" at bounding box center [748, 195] width 185 height 19
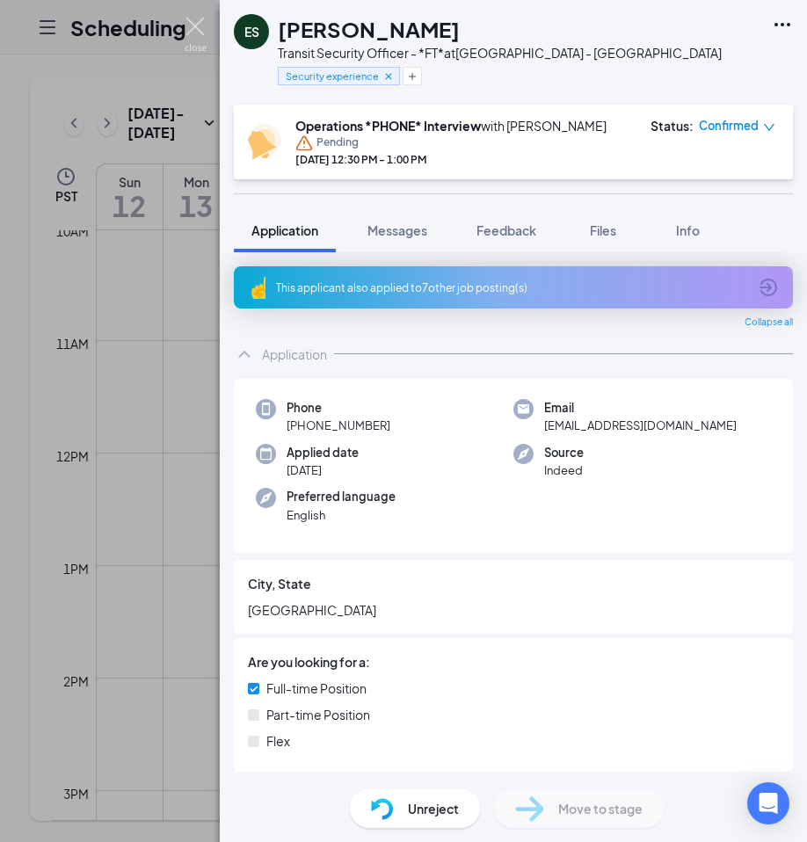
click at [195, 26] on img at bounding box center [196, 35] width 22 height 34
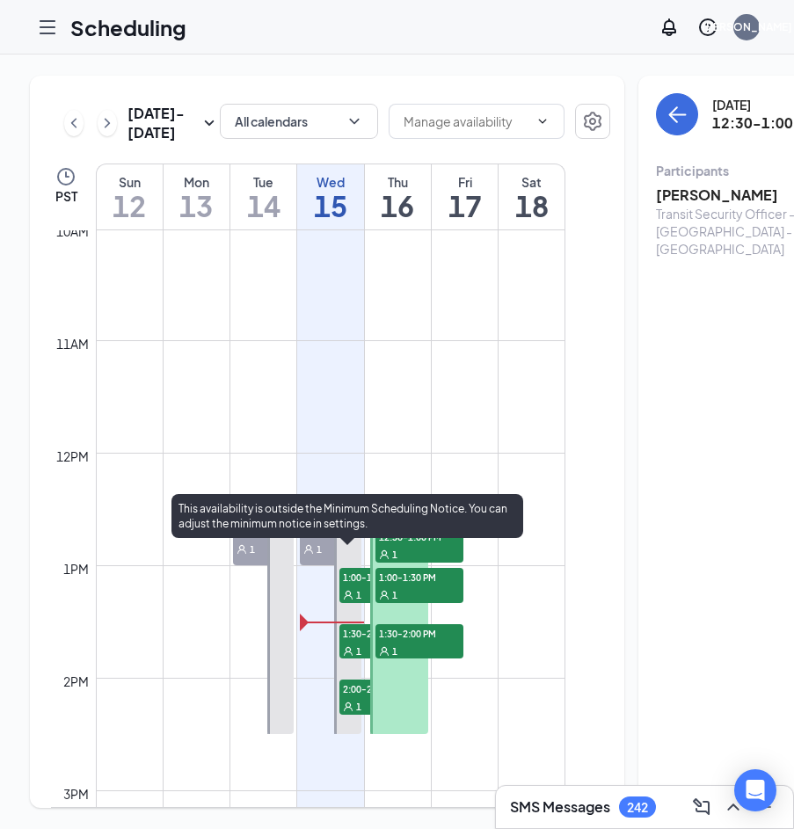
click at [353, 642] on span "1:30-2:00 PM" at bounding box center [383, 633] width 88 height 18
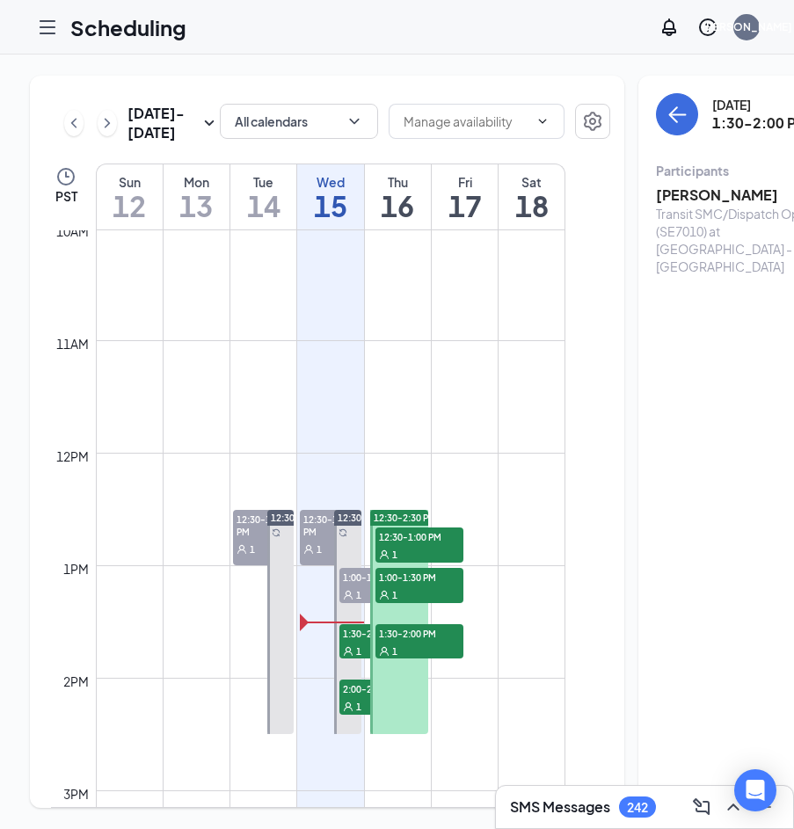
click at [657, 200] on h3 "[PERSON_NAME]" at bounding box center [748, 195] width 185 height 19
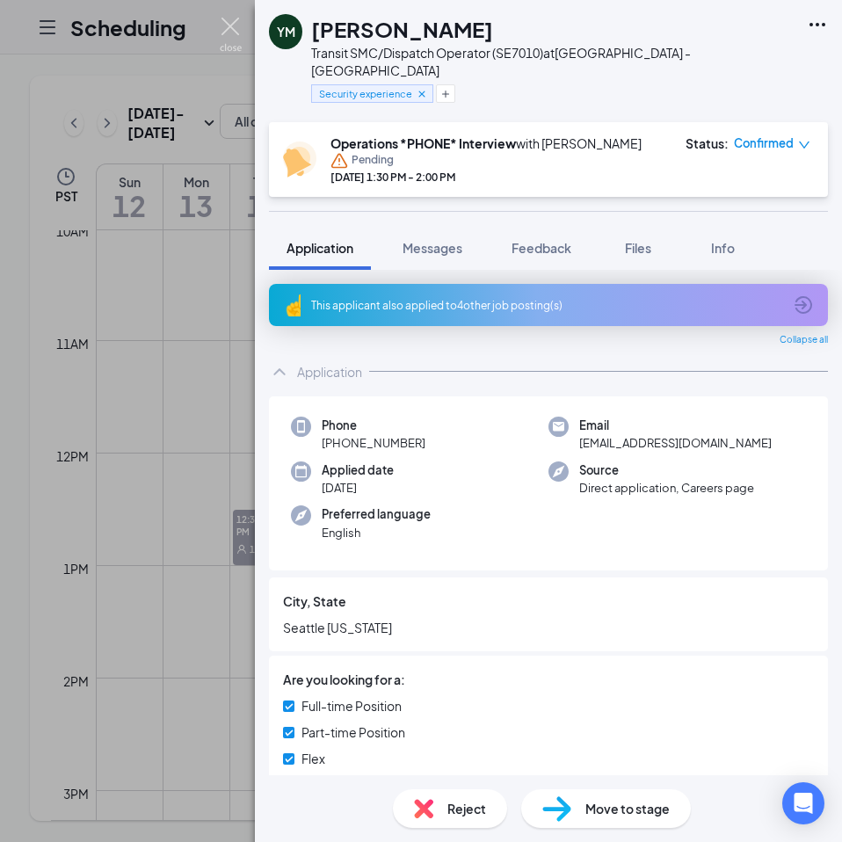
click at [229, 35] on img at bounding box center [231, 35] width 22 height 34
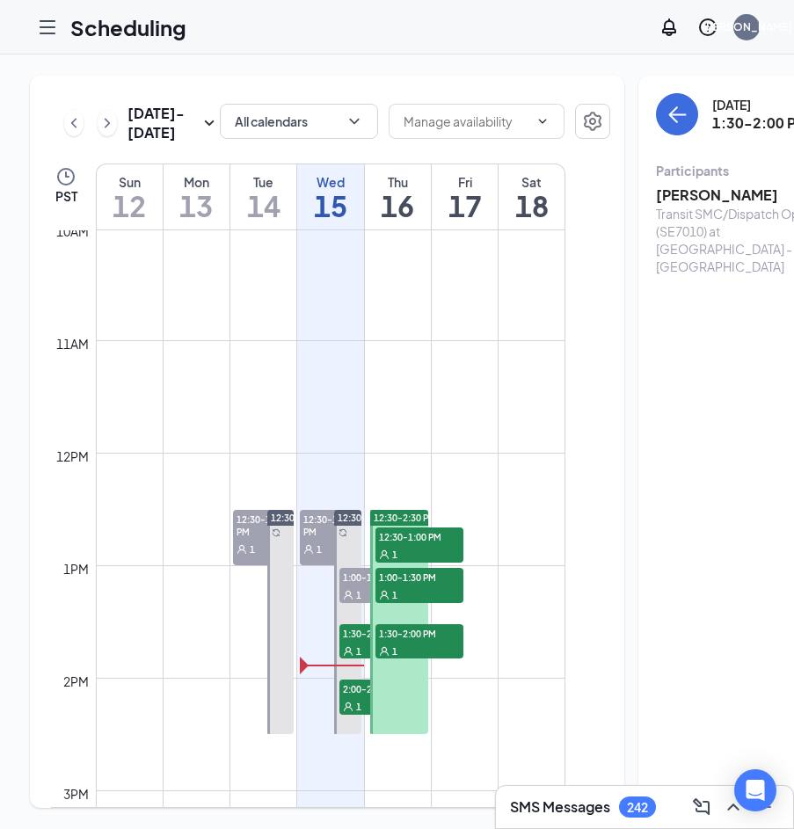
click at [393, 545] on span "12:30-1:00 PM" at bounding box center [419, 536] width 88 height 18
click at [399, 586] on span "1:00-1:30 PM" at bounding box center [419, 577] width 88 height 18
click at [408, 642] on span "1:30-2:00 PM" at bounding box center [419, 633] width 88 height 18
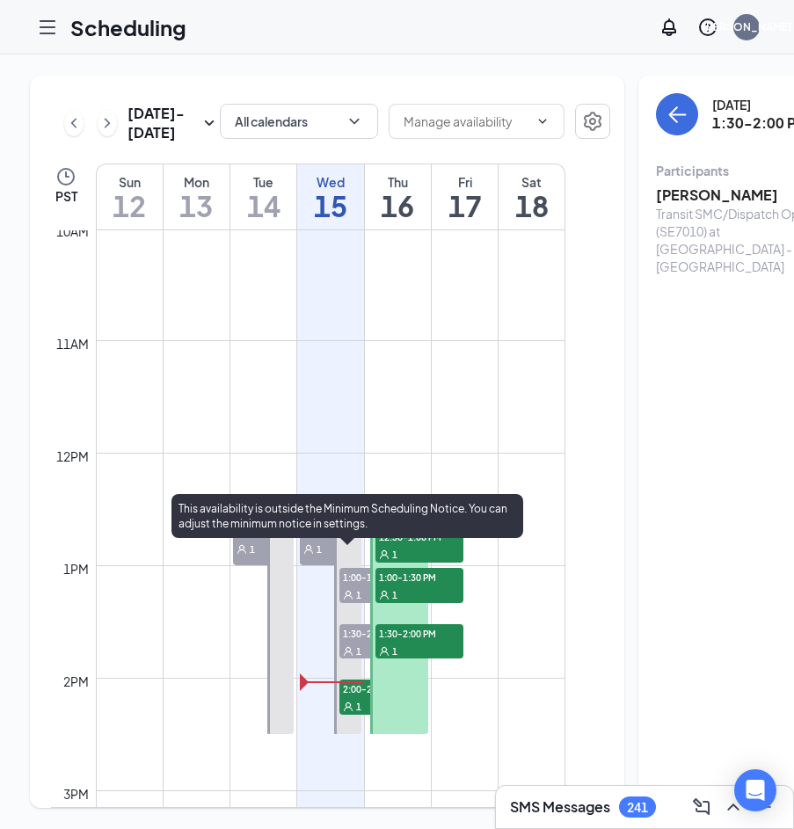
click at [351, 697] on span "2:00-2:30 PM" at bounding box center [383, 689] width 88 height 18
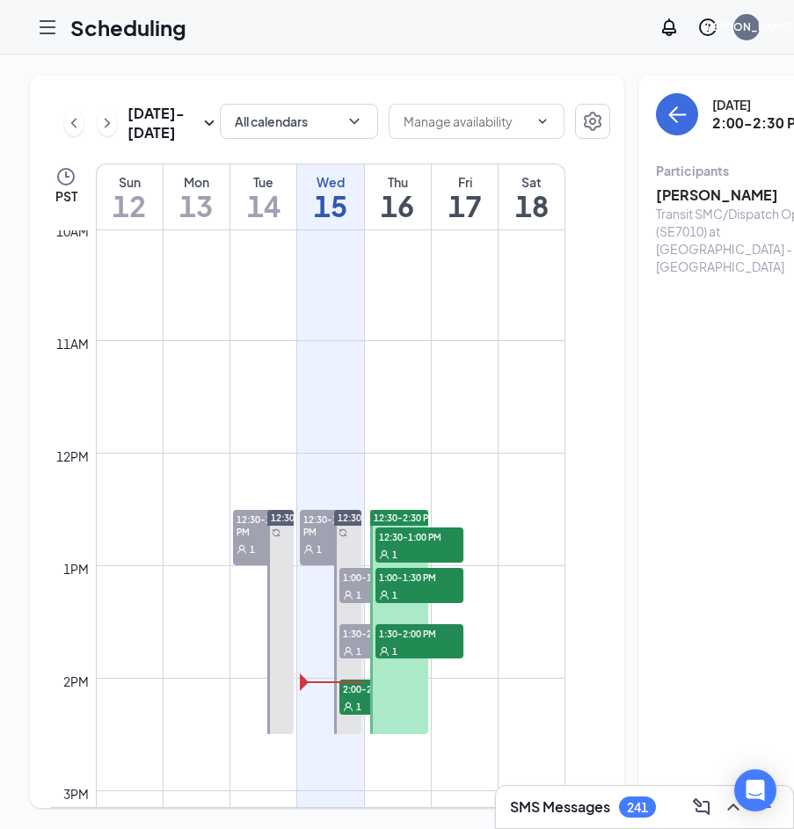
click at [673, 194] on h3 "[PERSON_NAME]" at bounding box center [748, 195] width 185 height 19
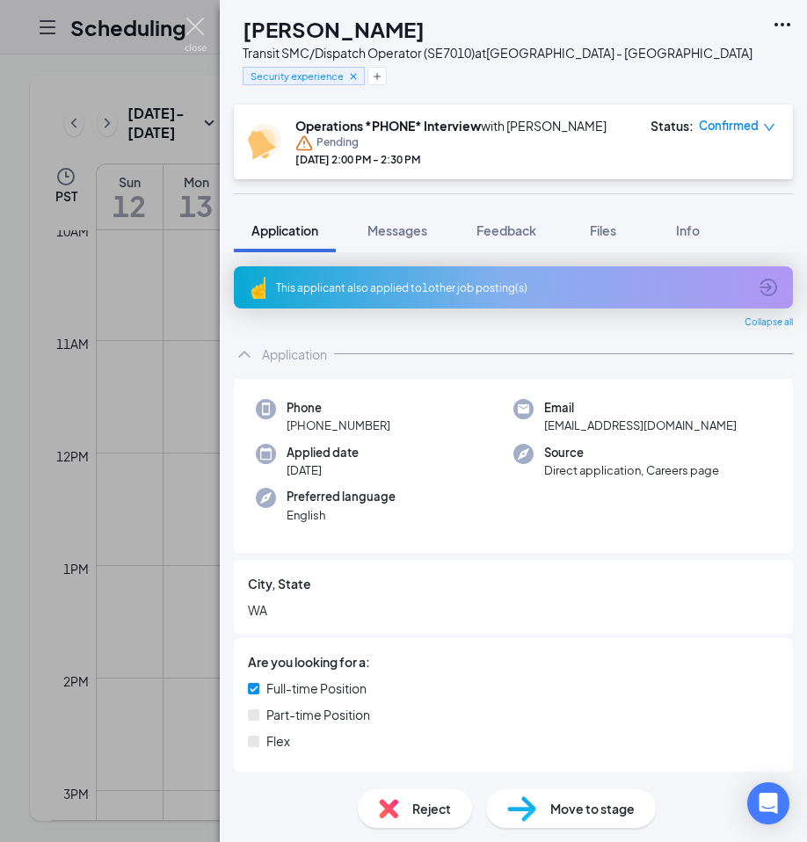
click at [195, 30] on img at bounding box center [196, 35] width 22 height 34
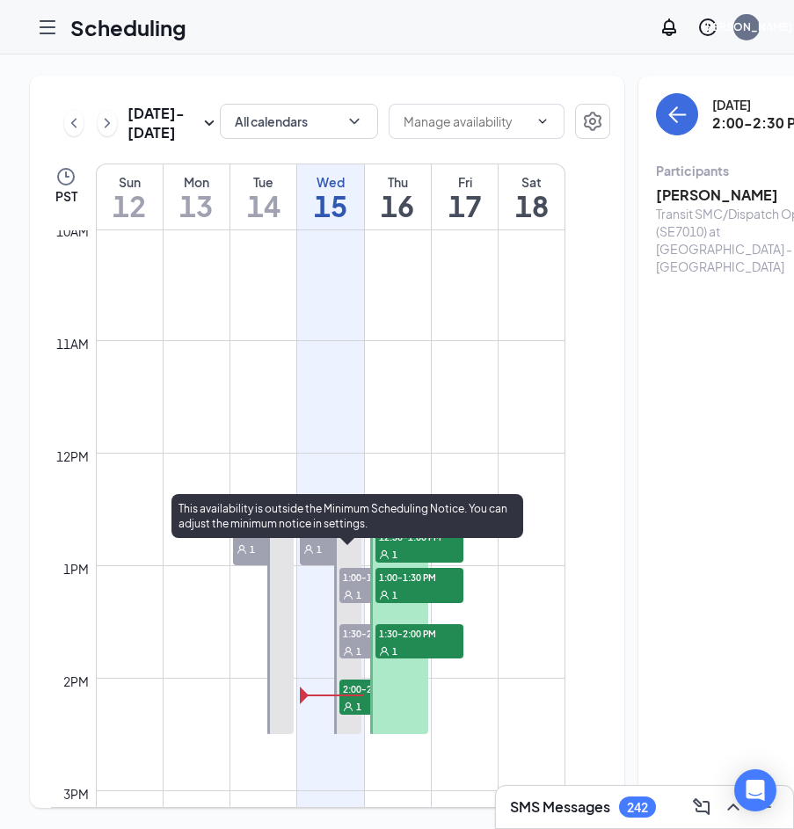
click at [348, 586] on span "1:00-1:30 PM" at bounding box center [383, 577] width 88 height 18
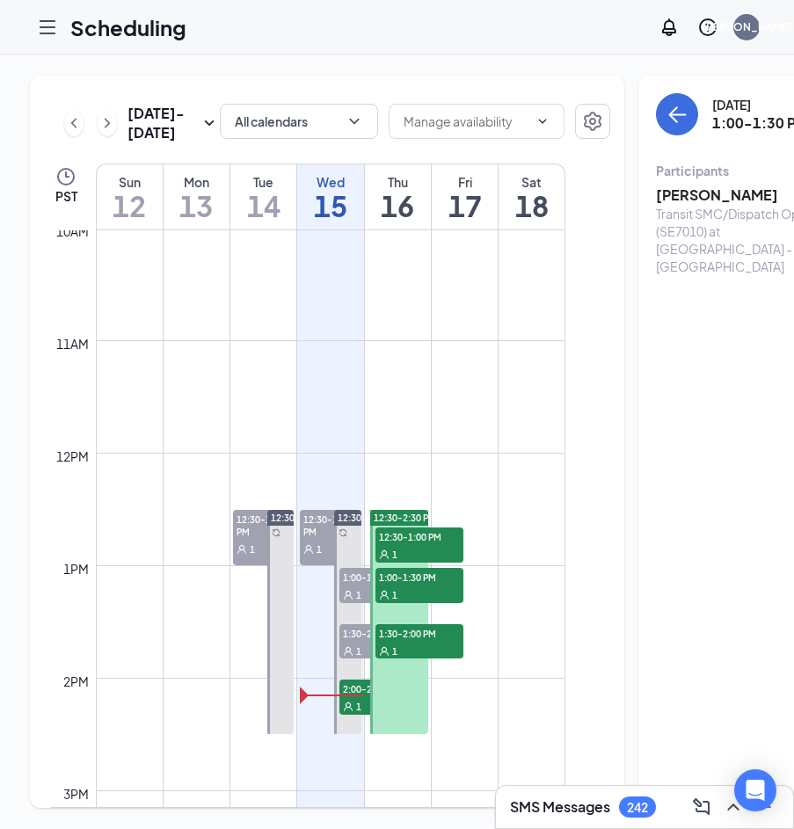
click at [313, 540] on span "12:30-1:00 PM" at bounding box center [330, 525] width 61 height 30
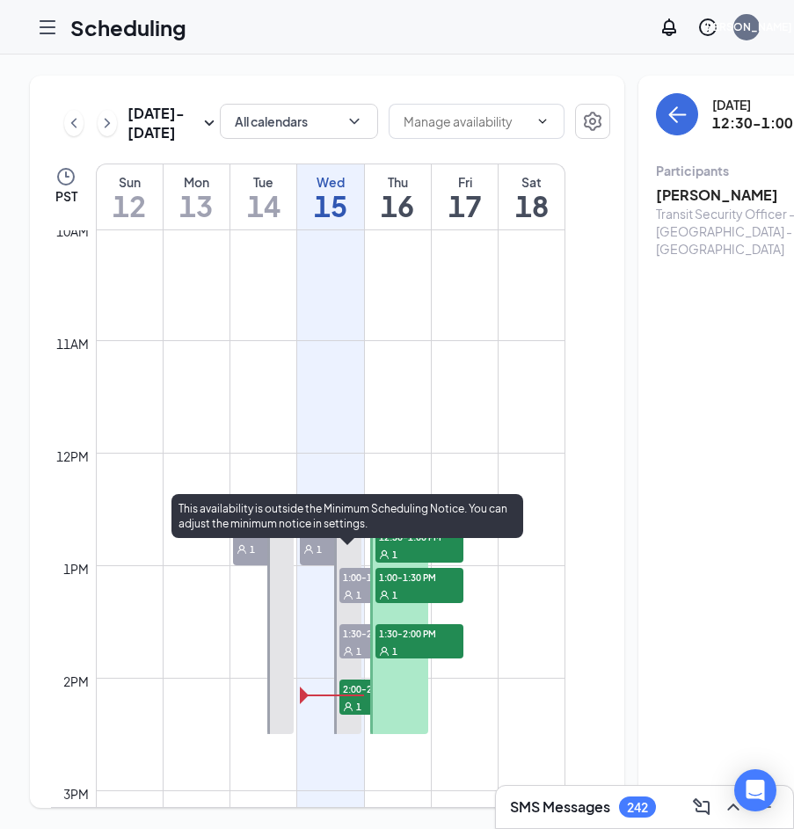
click at [356, 586] on span "1:00-1:30 PM" at bounding box center [383, 577] width 88 height 18
click at [354, 659] on div "1" at bounding box center [383, 651] width 88 height 18
click at [359, 715] on div "1" at bounding box center [383, 706] width 88 height 18
click at [356, 586] on span "1:00-1:30 PM" at bounding box center [383, 577] width 88 height 18
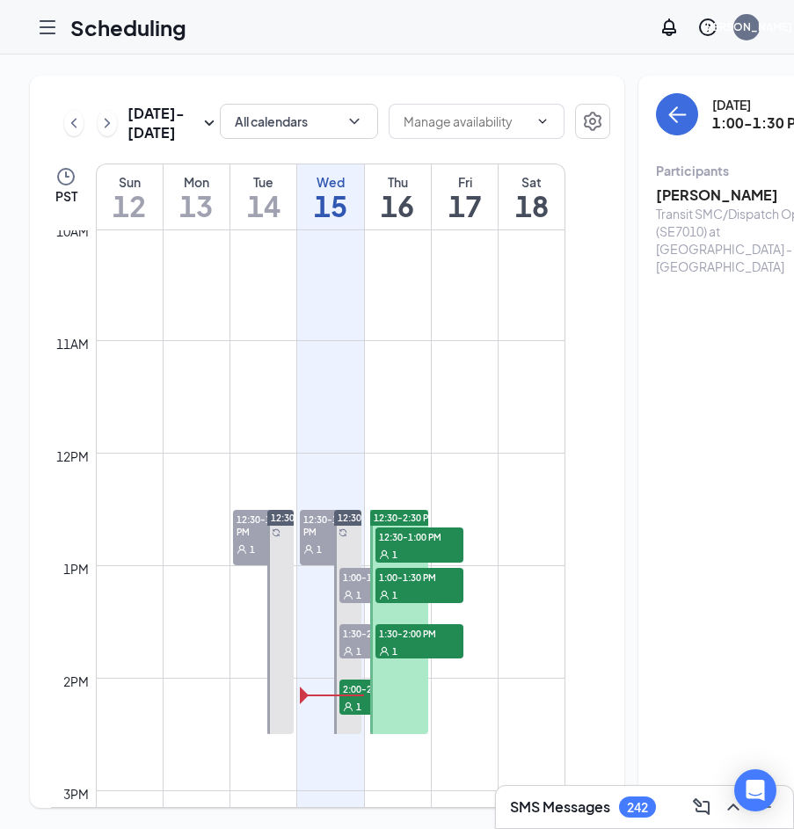
click at [657, 191] on h3 "[PERSON_NAME]" at bounding box center [748, 195] width 185 height 19
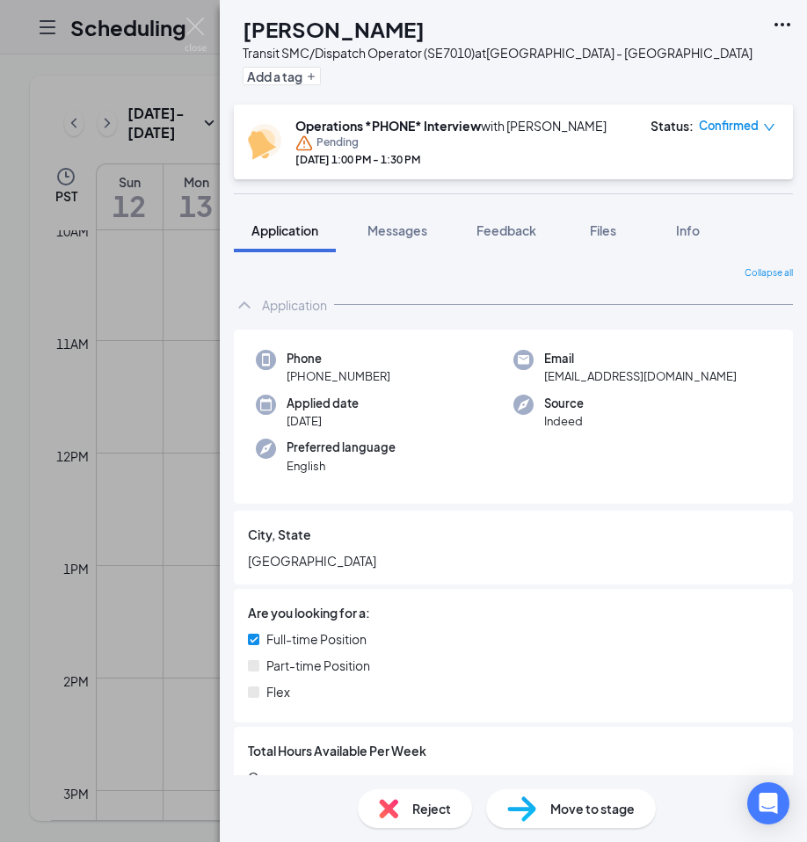
click at [424, 804] on span "Reject" at bounding box center [431, 808] width 39 height 19
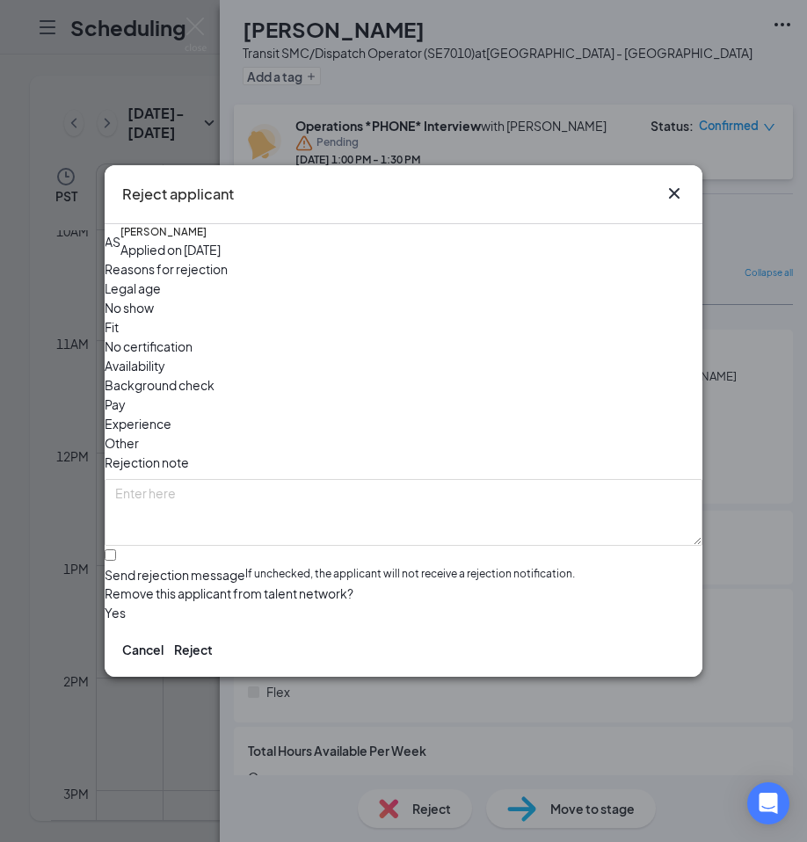
click at [154, 317] on span "No show" at bounding box center [129, 307] width 49 height 19
click at [116, 549] on input "Send rejection message If unchecked, the applicant will not receive a rejection…" at bounding box center [110, 554] width 11 height 11
checkbox input "true"
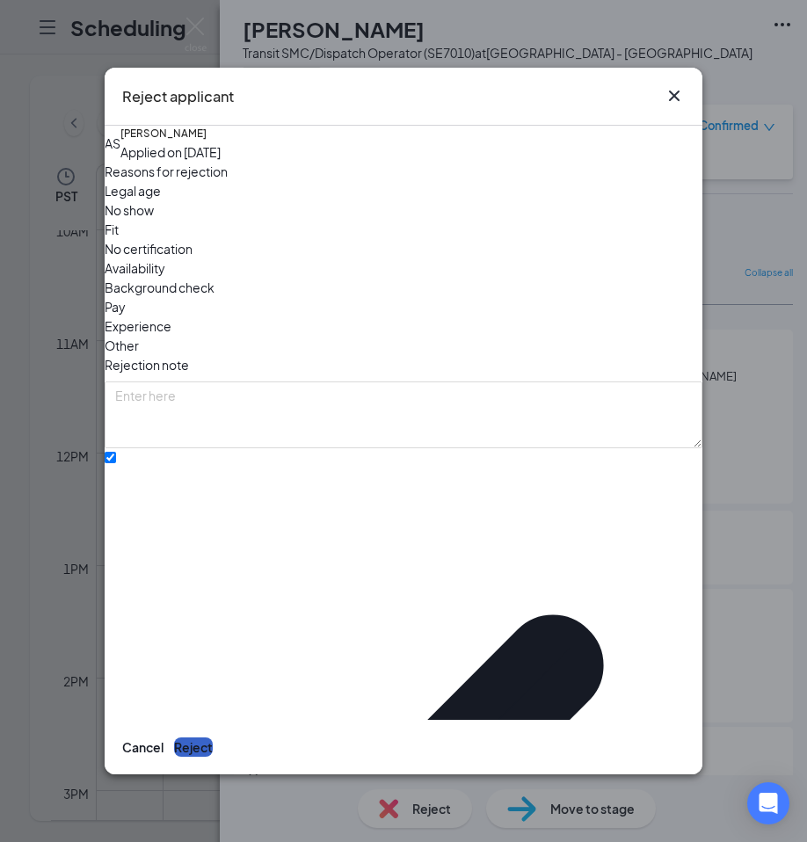
click at [213, 738] on button "Reject" at bounding box center [193, 747] width 39 height 19
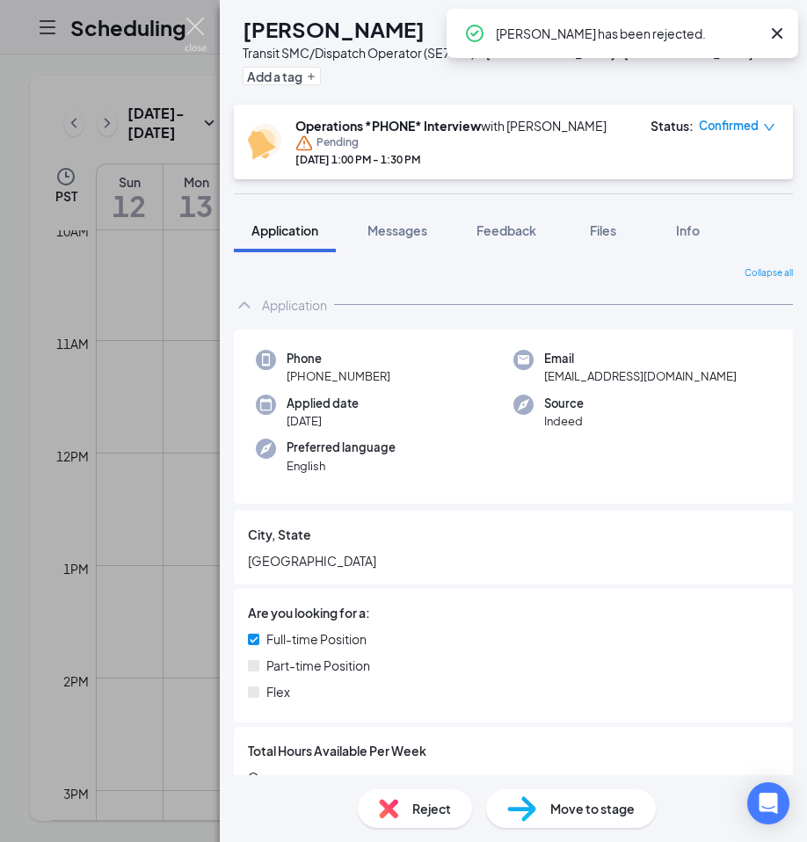
click at [189, 30] on img at bounding box center [196, 35] width 22 height 34
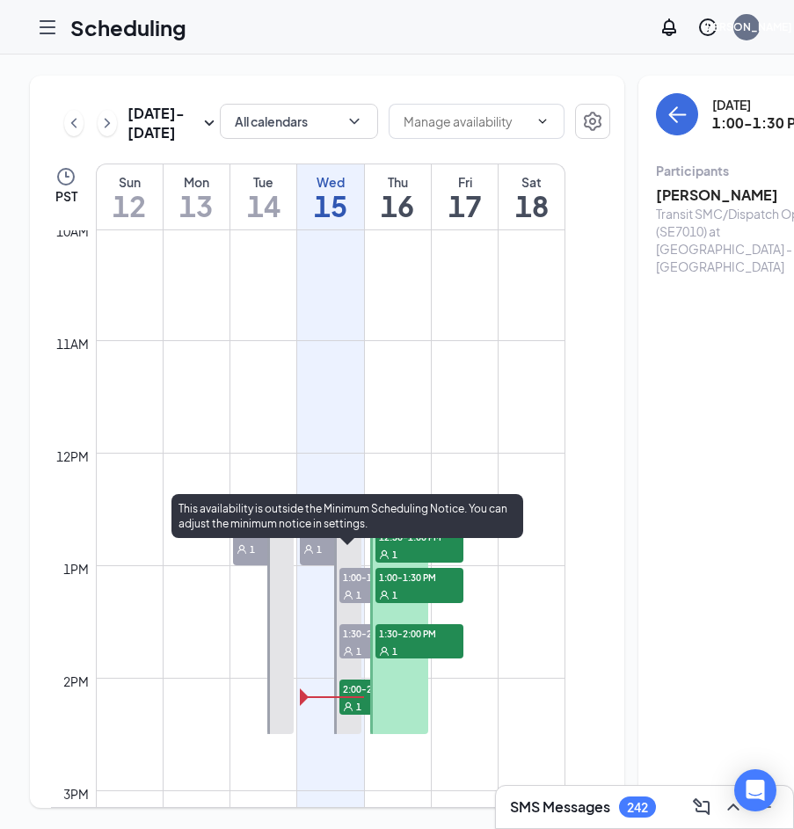
click at [353, 659] on div "1" at bounding box center [383, 651] width 88 height 18
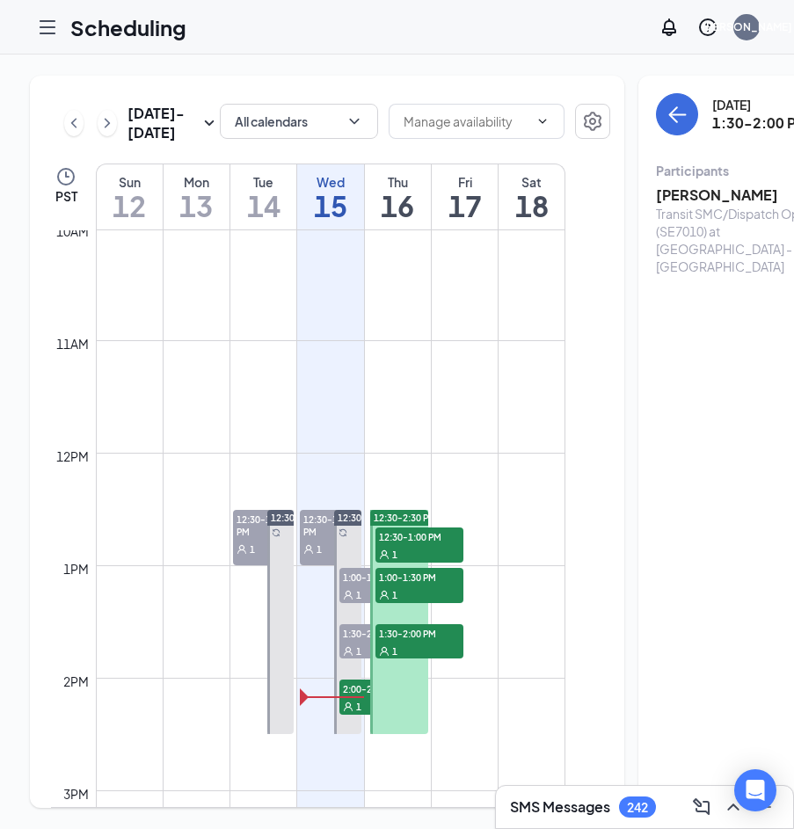
click at [694, 197] on h3 "[PERSON_NAME]" at bounding box center [748, 195] width 185 height 19
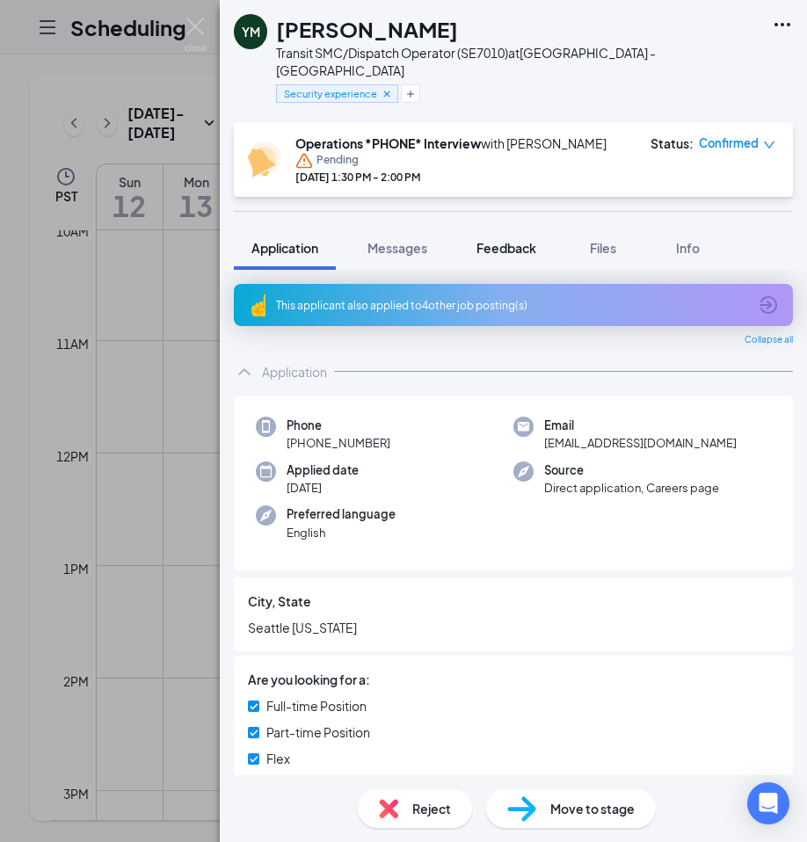
click at [513, 240] on span "Feedback" at bounding box center [506, 248] width 60 height 16
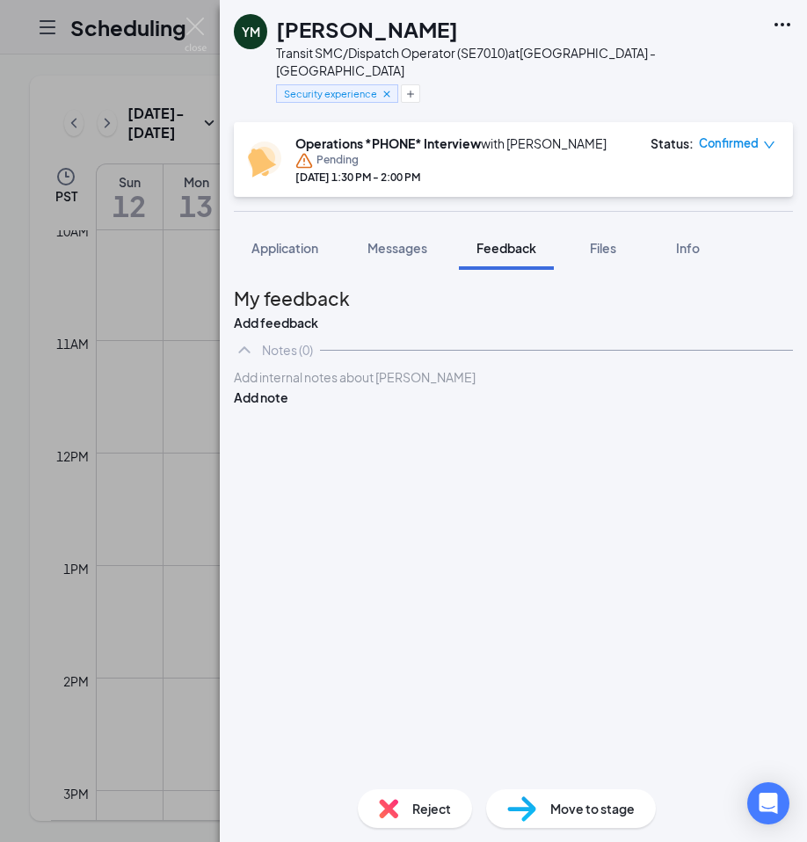
click at [424, 387] on div at bounding box center [513, 377] width 557 height 18
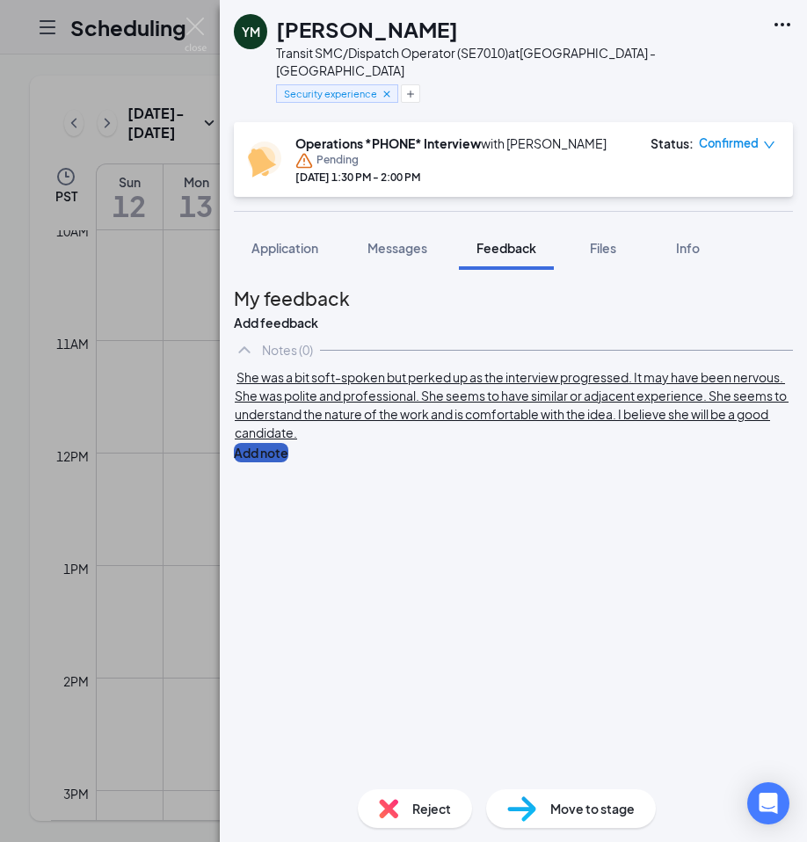
click at [288, 443] on button "Add note" at bounding box center [261, 452] width 55 height 19
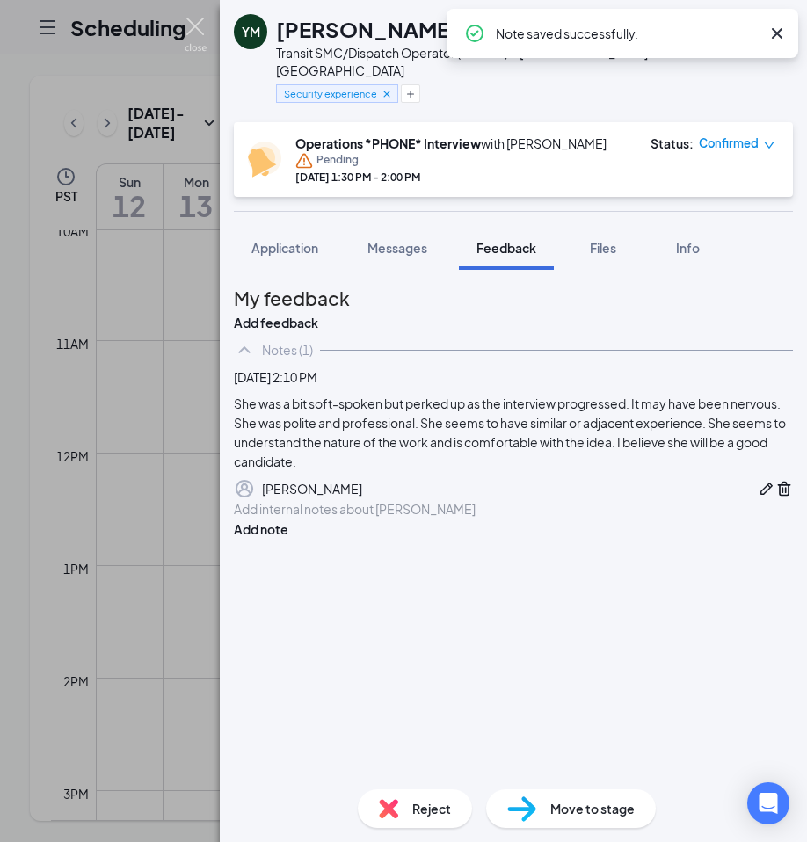
click at [190, 22] on img at bounding box center [196, 35] width 22 height 34
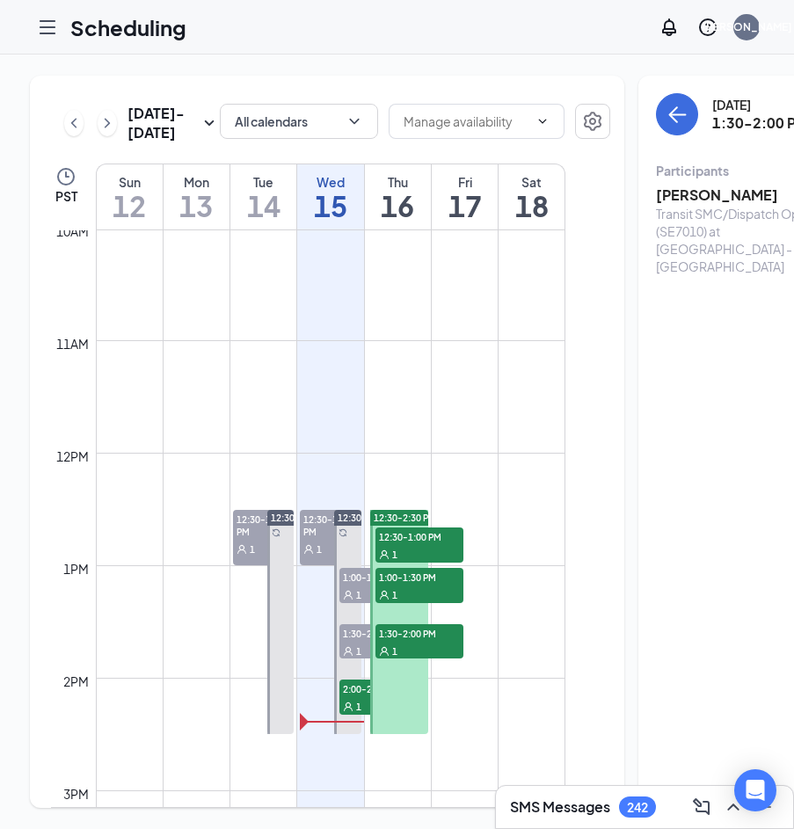
click at [679, 197] on h3 "[PERSON_NAME]" at bounding box center [748, 195] width 185 height 19
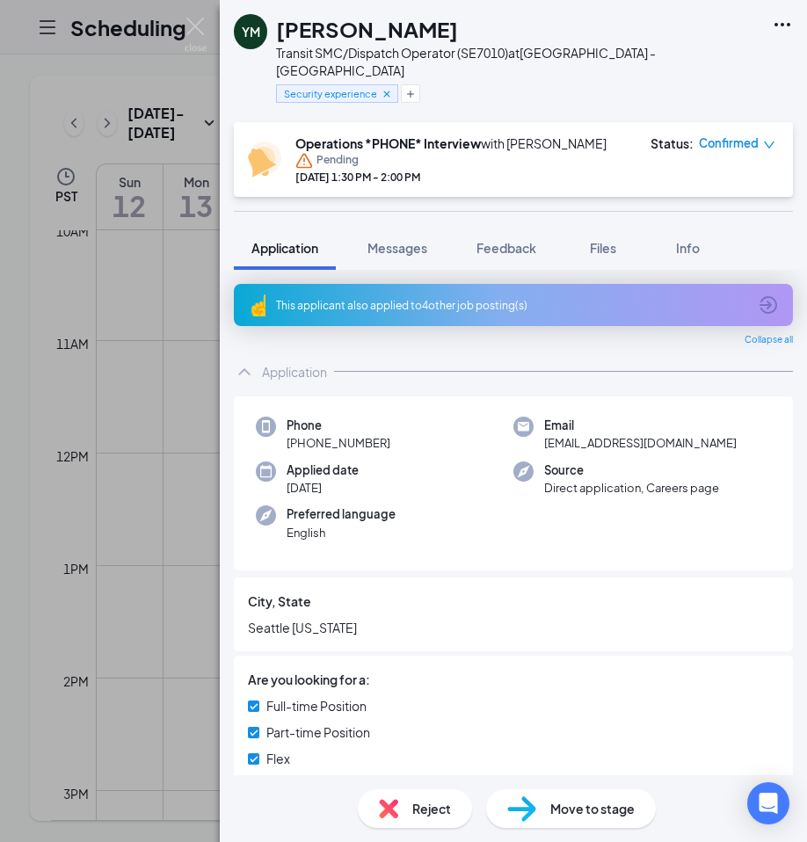
click at [183, 25] on div "[PERSON_NAME] Transit SMC/Dispatch Operator (SE7010) at [GEOGRAPHIC_DATA] - [GE…" at bounding box center [403, 421] width 807 height 842
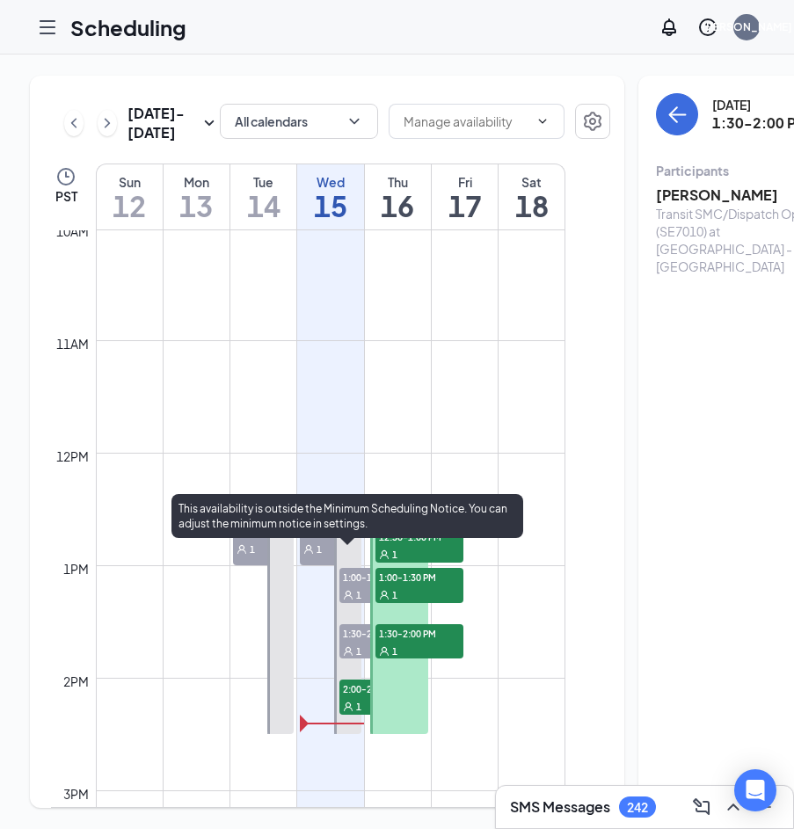
click at [355, 697] on span "2:00-2:30 PM" at bounding box center [383, 689] width 88 height 18
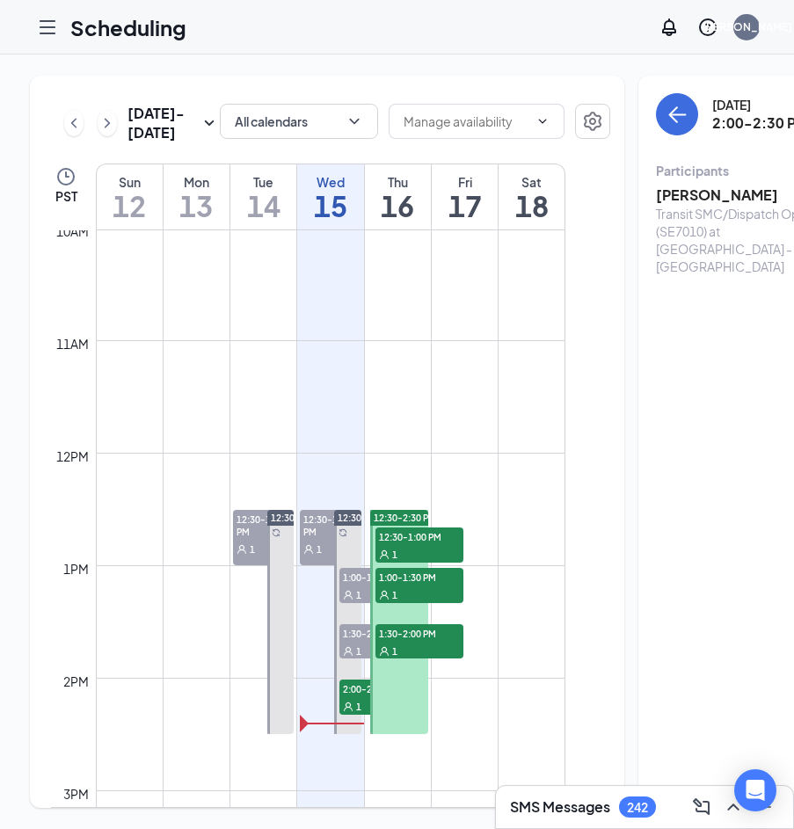
click at [677, 186] on h3 "[PERSON_NAME]" at bounding box center [748, 195] width 185 height 19
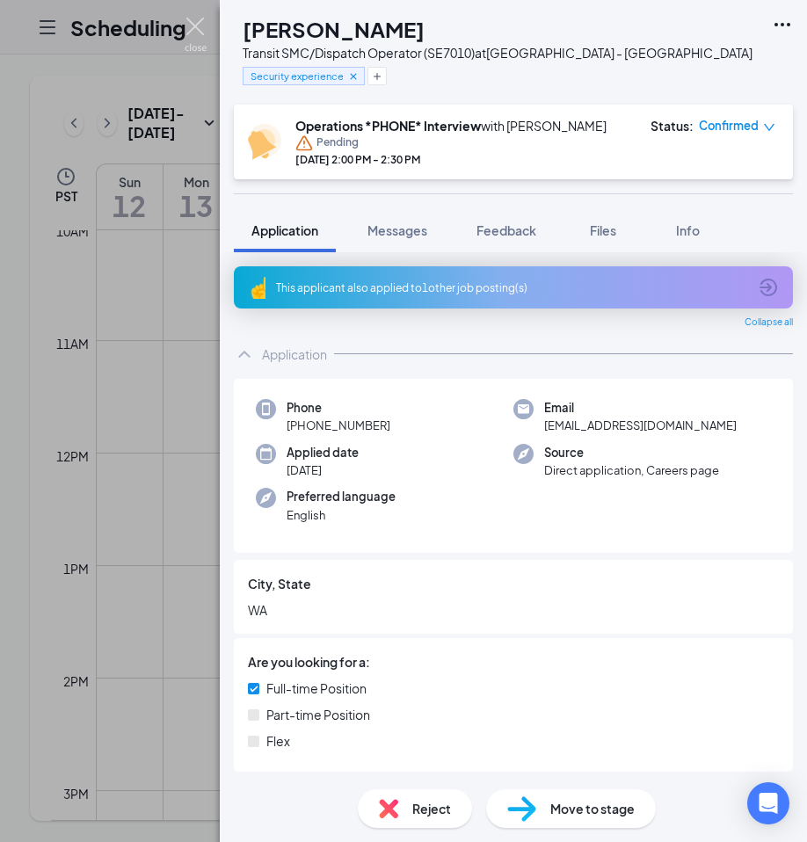
click at [198, 29] on img at bounding box center [196, 35] width 22 height 34
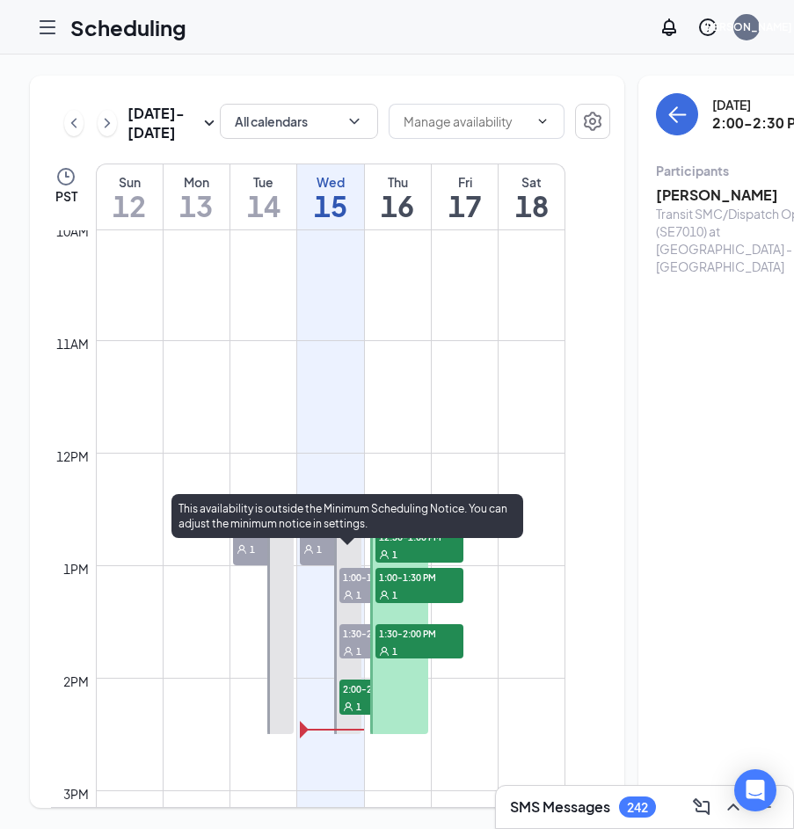
click at [356, 697] on span "2:00-2:30 PM" at bounding box center [383, 689] width 88 height 18
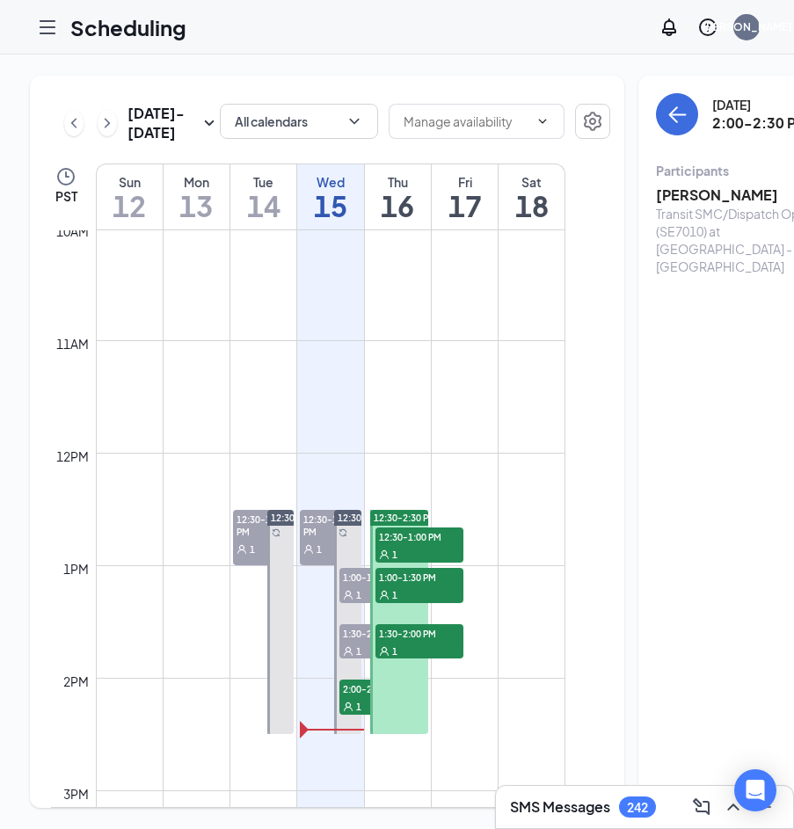
click at [656, 187] on h3 "[PERSON_NAME]" at bounding box center [748, 195] width 185 height 19
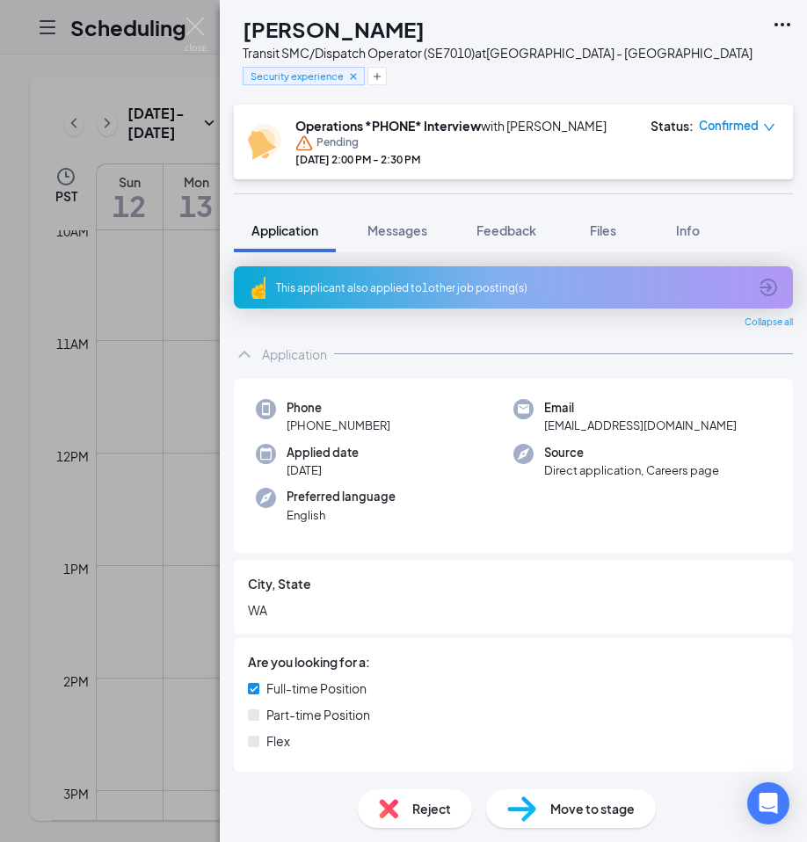
click at [767, 124] on icon "down" at bounding box center [769, 127] width 12 height 12
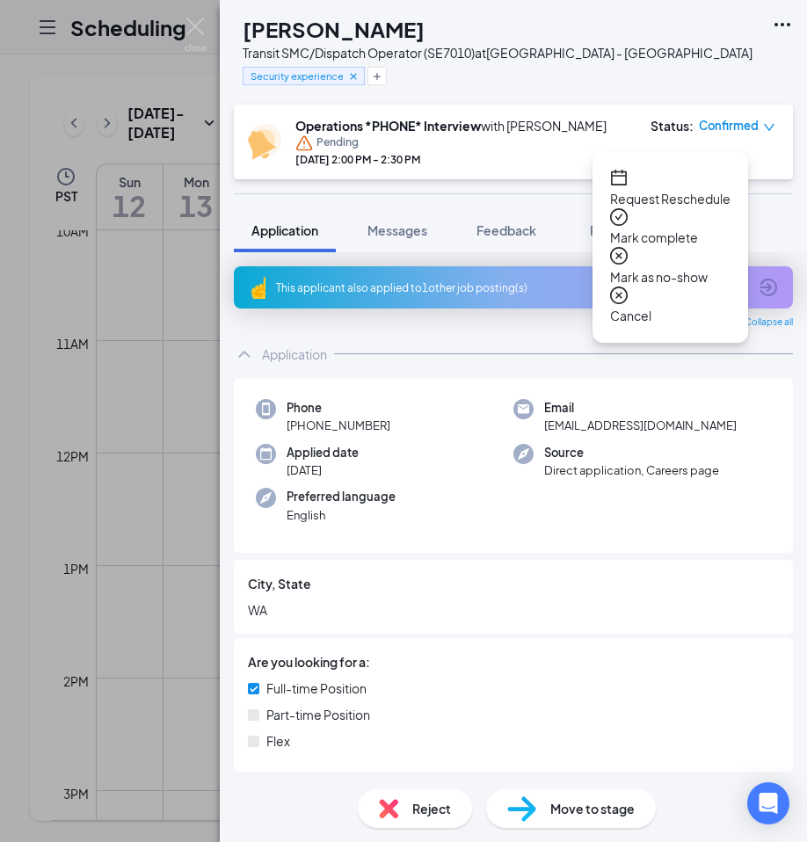
click at [495, 149] on div "Pending" at bounding box center [450, 144] width 311 height 18
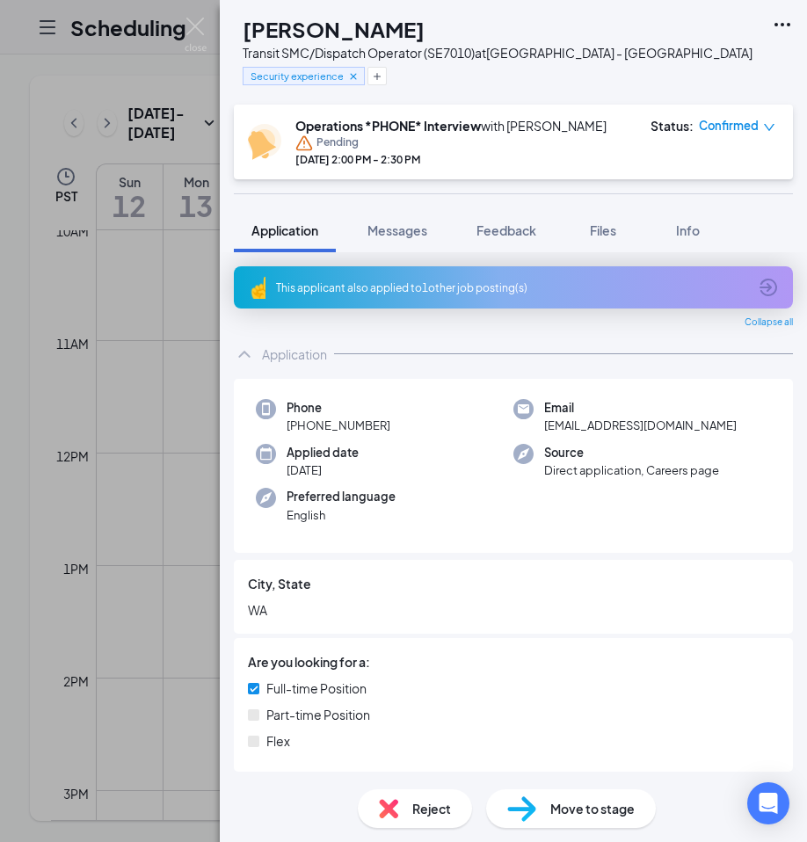
click at [429, 808] on span "Reject" at bounding box center [431, 808] width 39 height 19
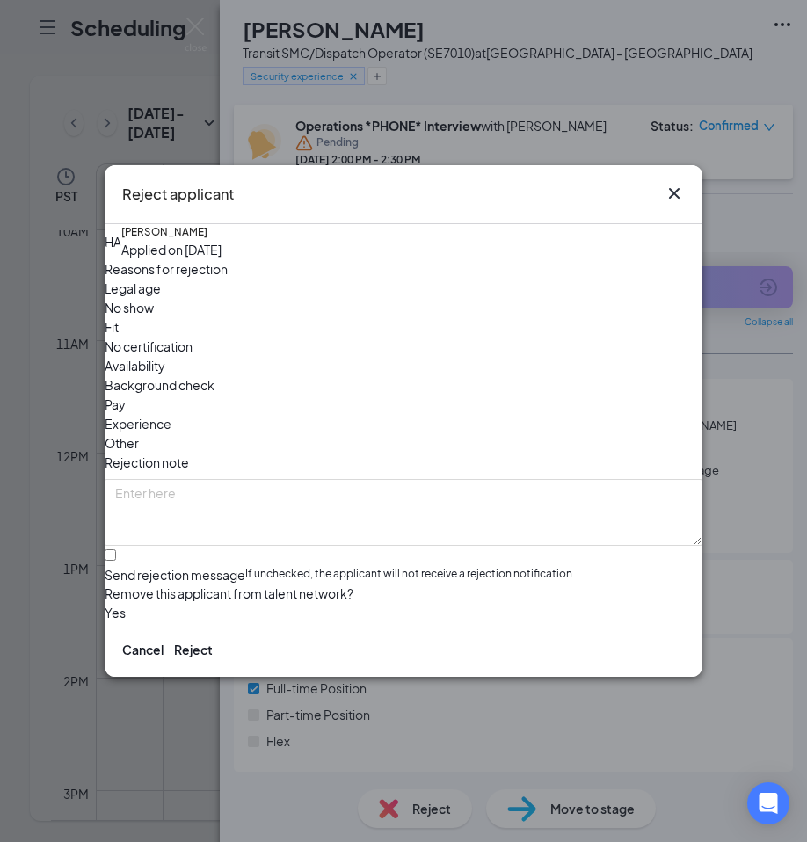
click at [154, 316] on span "No show" at bounding box center [129, 307] width 49 height 19
click at [116, 549] on input "Send rejection message If unchecked, the applicant will not receive a rejection…" at bounding box center [110, 554] width 11 height 11
checkbox input "true"
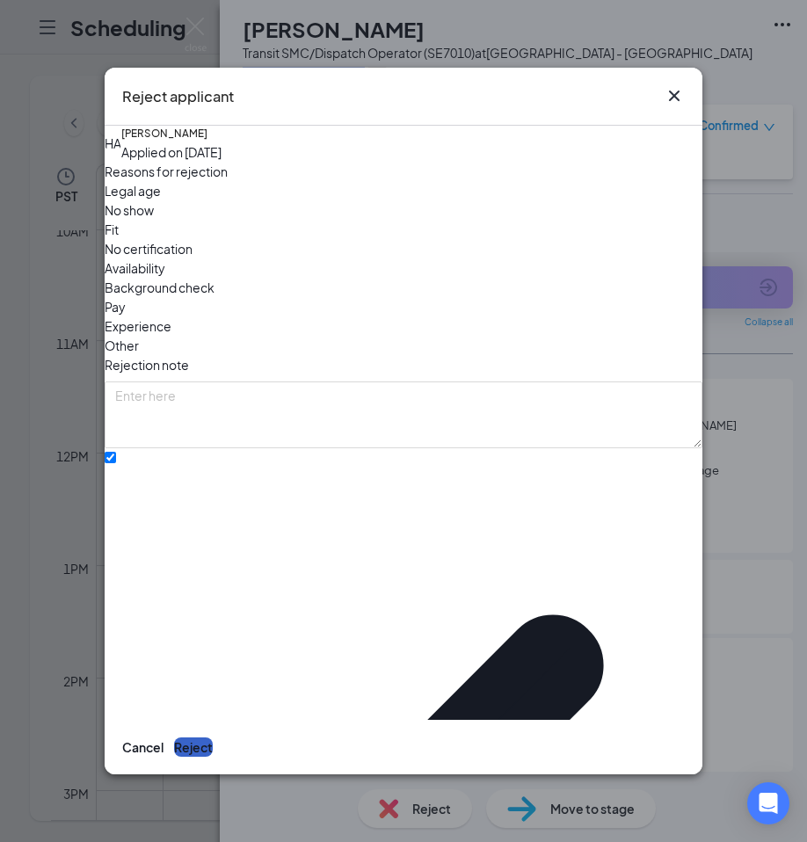
click at [213, 738] on button "Reject" at bounding box center [193, 747] width 39 height 19
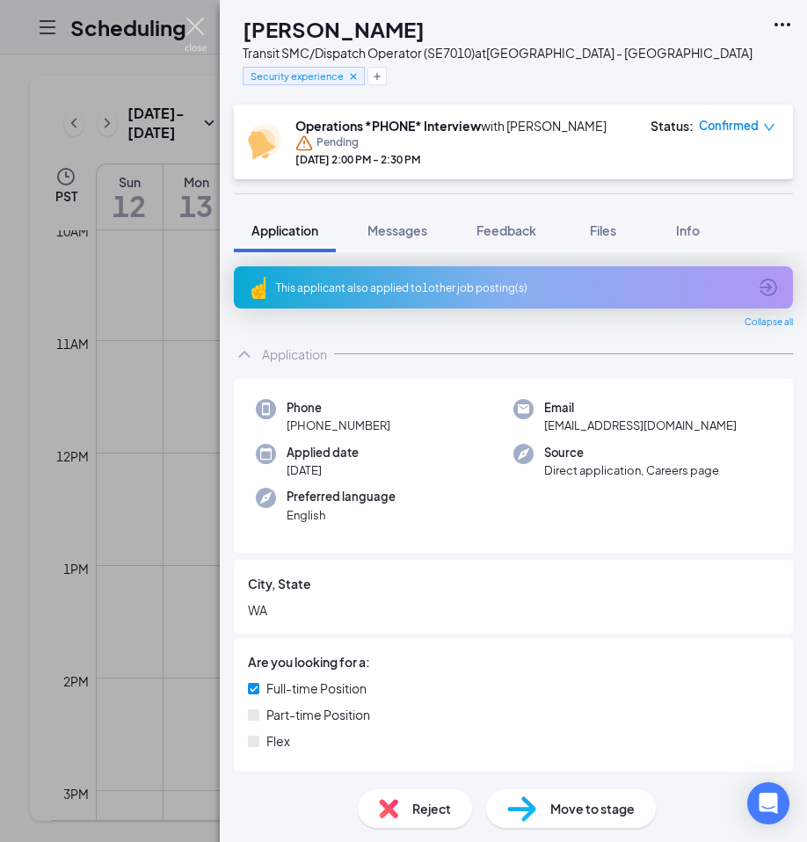
click at [195, 22] on img at bounding box center [196, 35] width 22 height 34
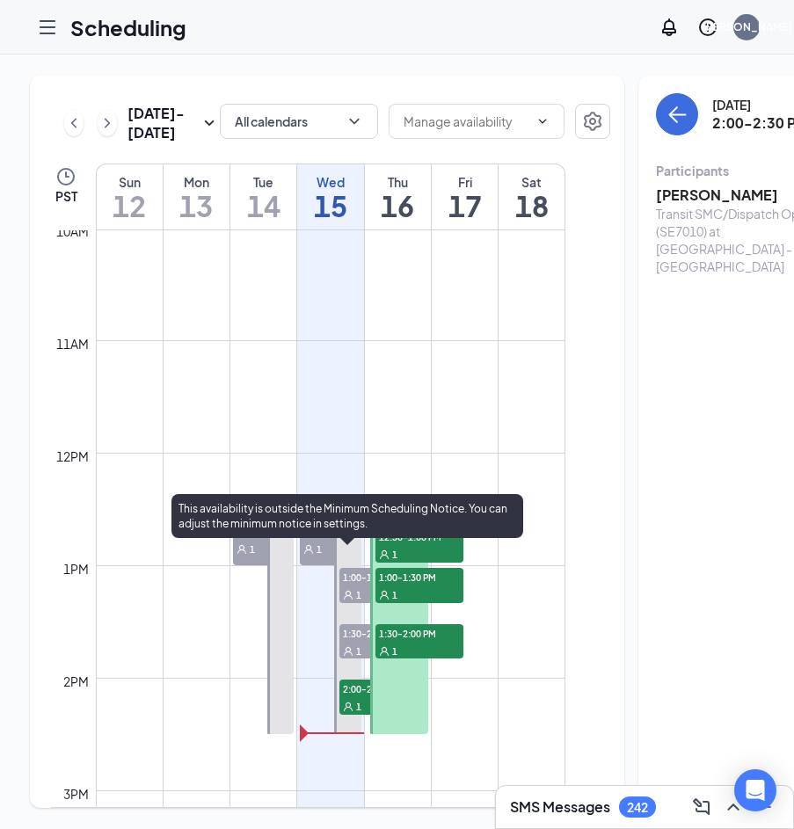
click at [353, 642] on span "1:30-2:00 PM" at bounding box center [383, 633] width 88 height 18
